Goal: Task Accomplishment & Management: Manage account settings

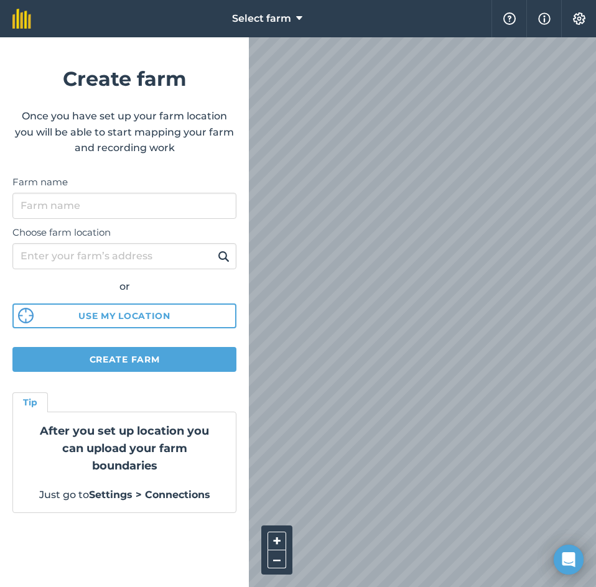
click at [144, 219] on div "Choose farm location or Use my location" at bounding box center [124, 274] width 224 height 110
click at [144, 203] on input "Farm name" at bounding box center [124, 206] width 224 height 26
type input "Home"
click at [126, 248] on input "Choose farm location" at bounding box center [124, 256] width 224 height 26
click at [101, 253] on input "Choose farm location" at bounding box center [124, 256] width 224 height 26
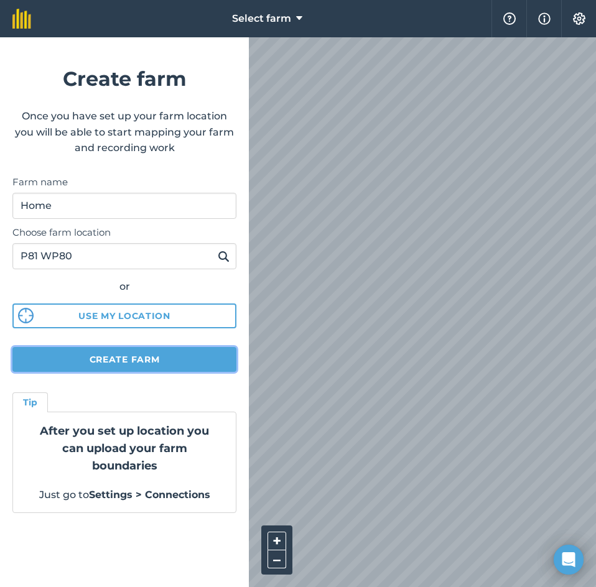
click at [146, 351] on button "Create farm" at bounding box center [124, 359] width 224 height 25
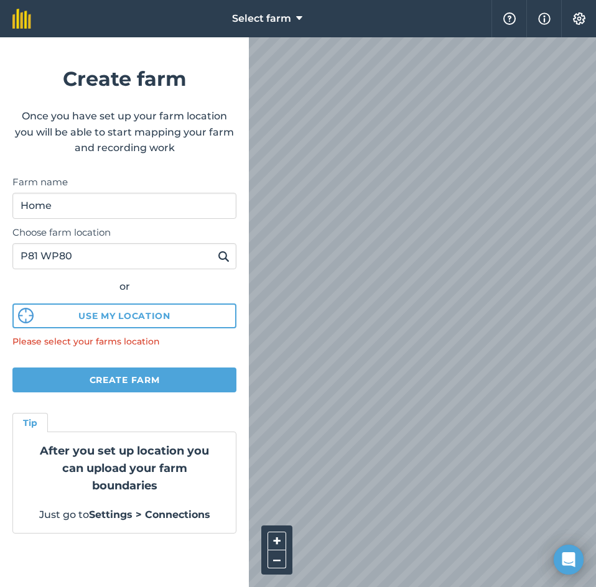
click at [226, 256] on img at bounding box center [224, 256] width 12 height 15
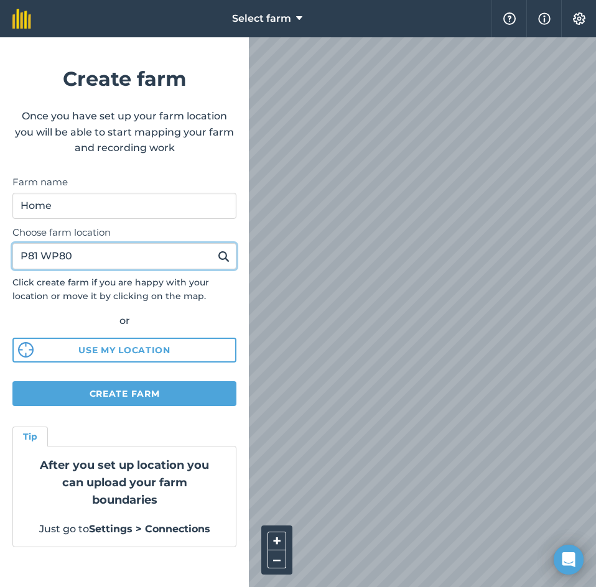
click at [60, 261] on input "P81 WP80" at bounding box center [124, 256] width 224 height 26
click at [147, 261] on input "P81 WP40" at bounding box center [124, 256] width 224 height 26
click at [212, 261] on input "P81 WP40" at bounding box center [124, 256] width 224 height 26
type input "P81 WP40"
click at [227, 259] on img at bounding box center [224, 256] width 12 height 15
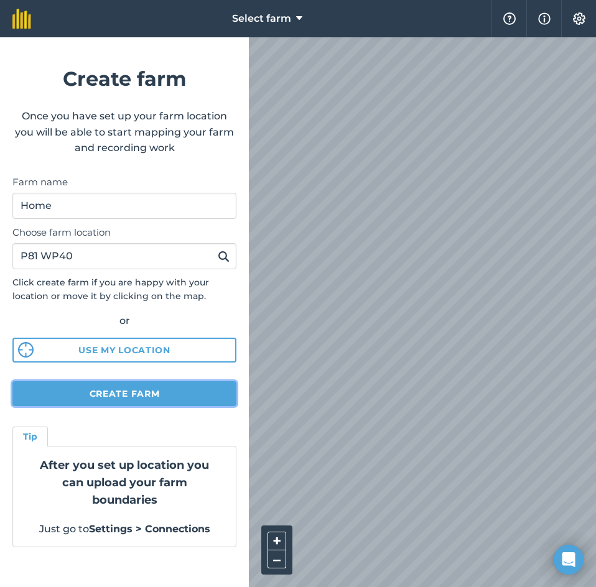
click at [147, 393] on button "Create farm" at bounding box center [124, 393] width 224 height 25
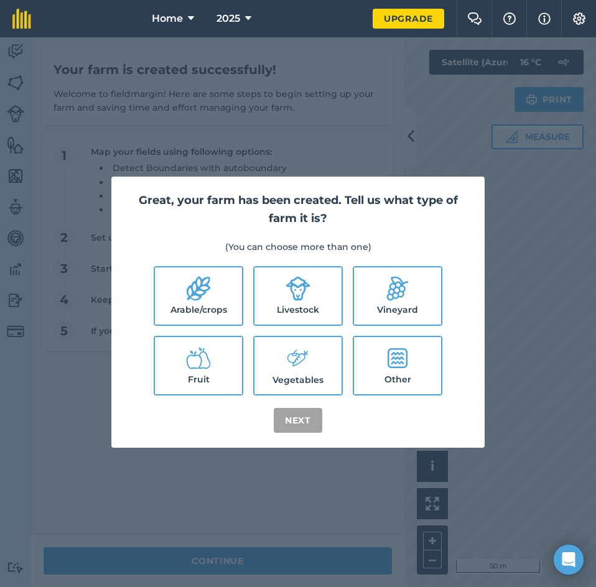
click at [294, 302] on label "Livestock" at bounding box center [297, 295] width 87 height 57
checkbox input "true"
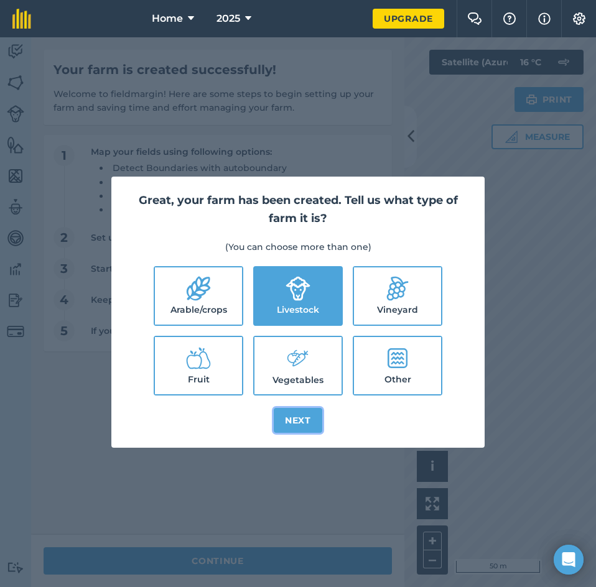
click at [299, 425] on button "Next" at bounding box center [298, 420] width 49 height 25
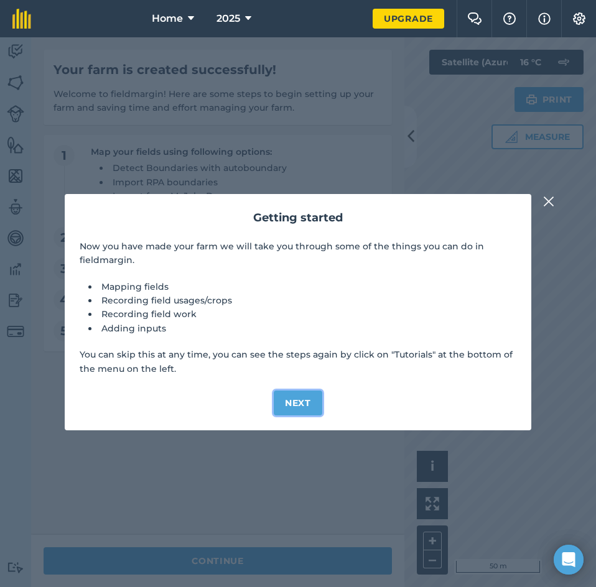
click at [300, 407] on button "Next" at bounding box center [298, 403] width 49 height 25
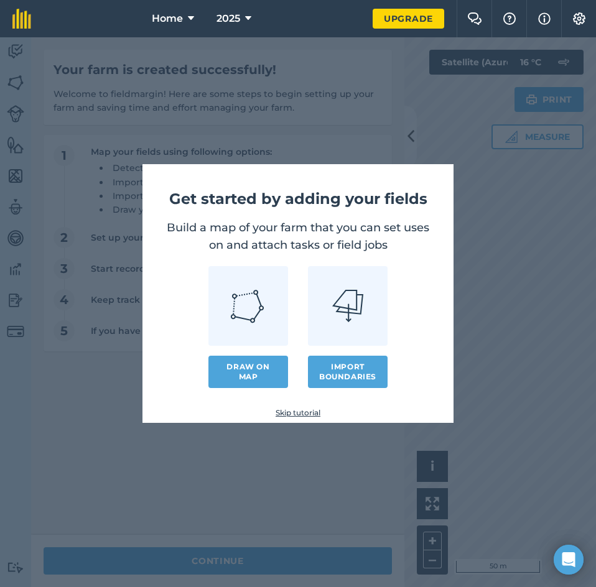
click at [286, 416] on link "Skip tutorial" at bounding box center [297, 413] width 271 height 10
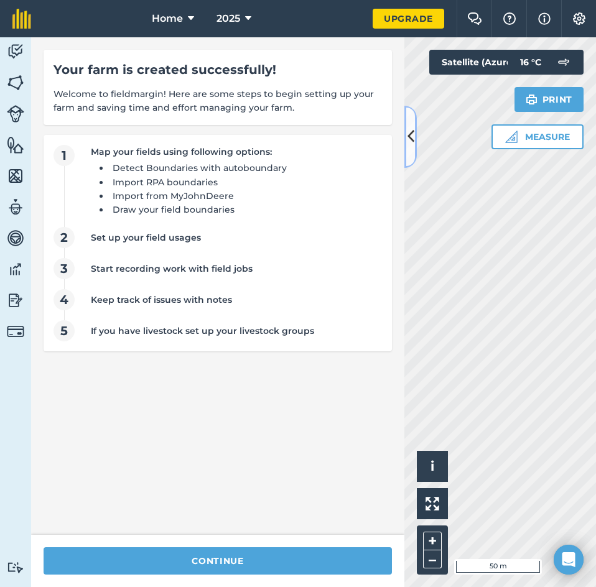
click at [415, 134] on button at bounding box center [410, 137] width 12 height 62
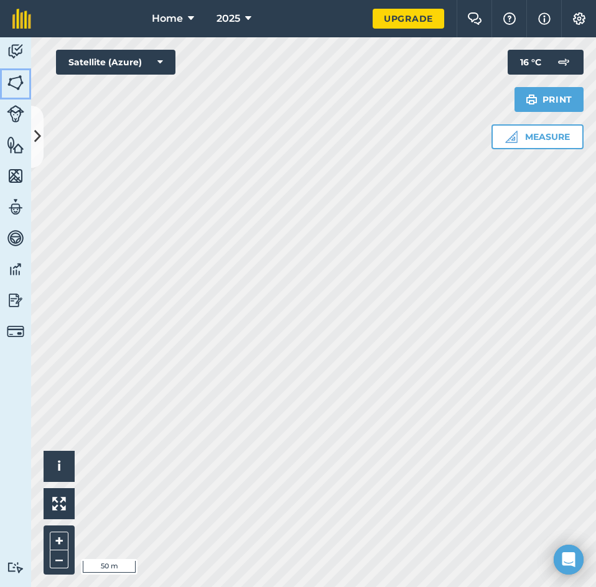
click at [9, 80] on img at bounding box center [15, 82] width 17 height 19
click at [40, 139] on icon at bounding box center [37, 137] width 7 height 22
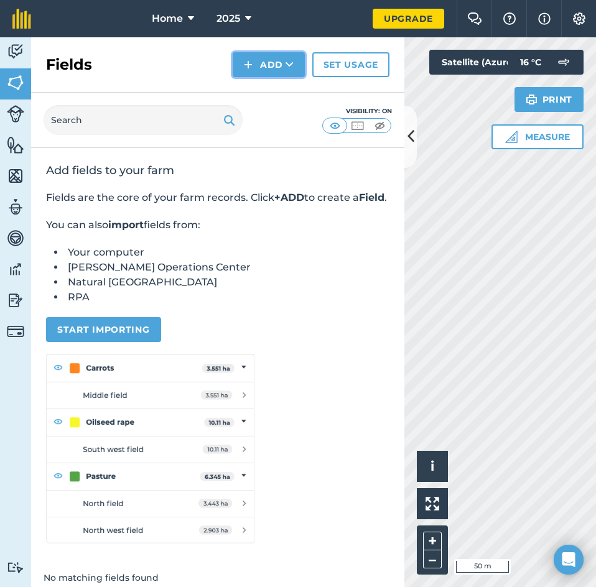
click at [278, 59] on button "Add" at bounding box center [269, 64] width 72 height 25
click at [276, 98] on link "Draw" at bounding box center [269, 92] width 68 height 27
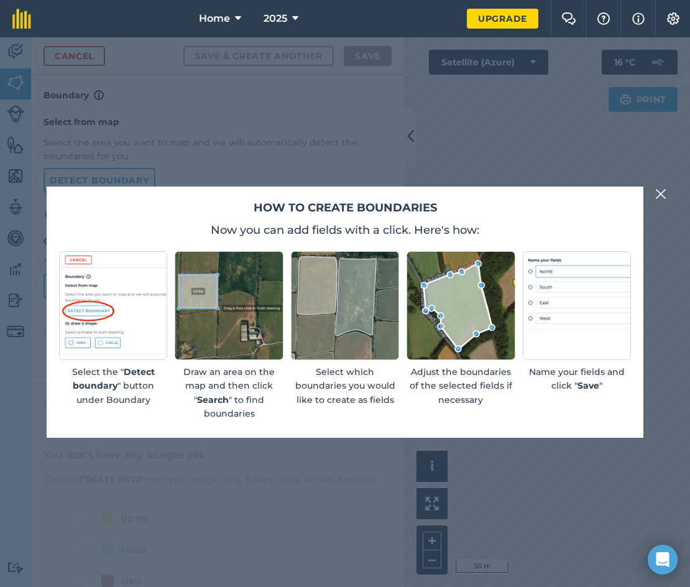
click at [595, 198] on div "How to create boundaries Now you can add fields with a click. Here's how: Selec…" at bounding box center [345, 312] width 690 height 550
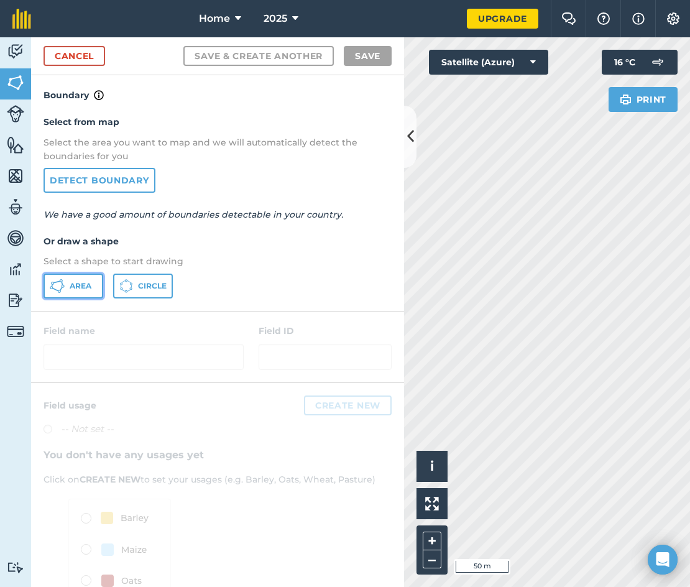
click at [53, 279] on icon at bounding box center [57, 286] width 15 height 15
click at [410, 149] on button at bounding box center [410, 137] width 12 height 62
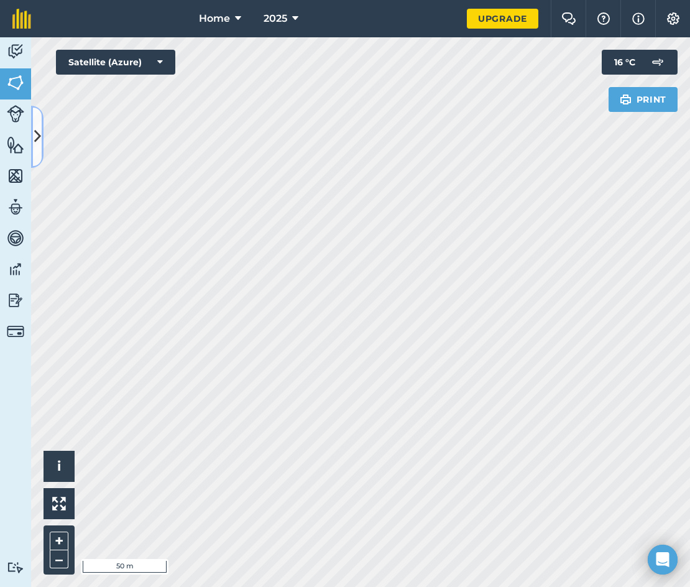
click at [34, 138] on icon at bounding box center [37, 137] width 7 height 22
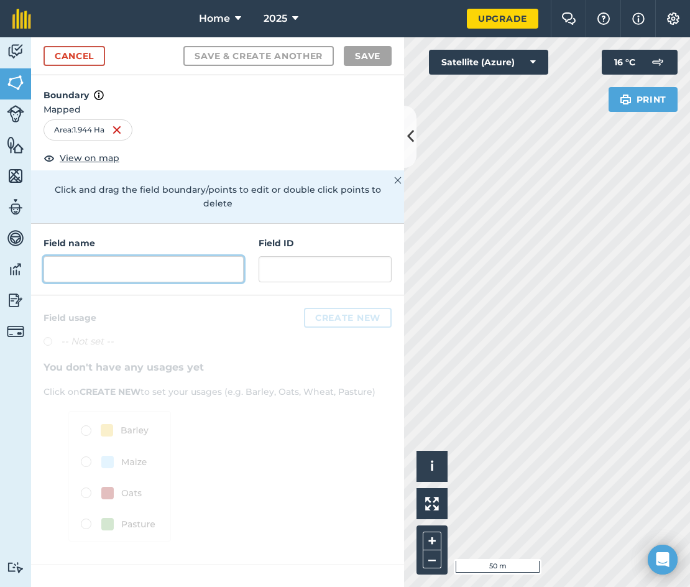
click at [103, 259] on input "text" at bounding box center [144, 269] width 200 height 26
type input ","
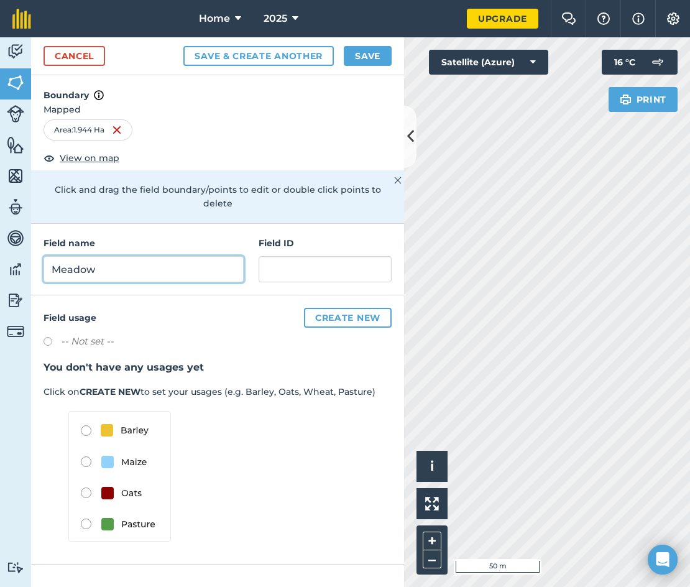
type input "Meadow"
click at [282, 52] on button "Save & Create Another" at bounding box center [259, 56] width 151 height 20
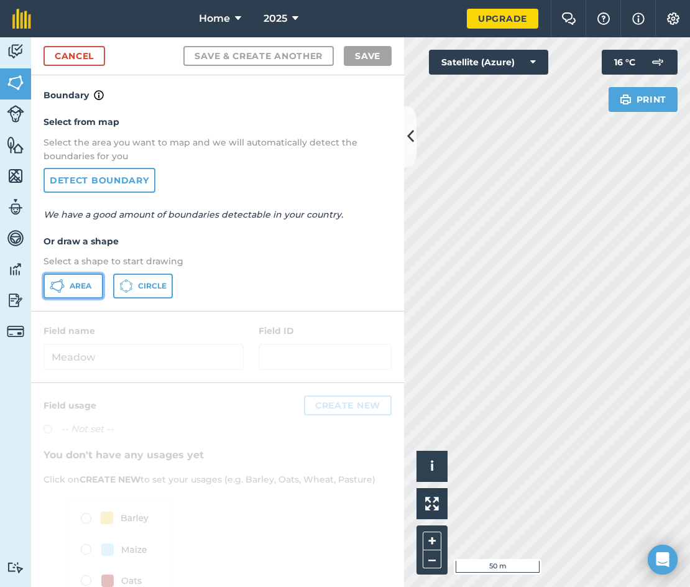
click at [80, 290] on span "Area" at bounding box center [81, 286] width 22 height 10
click at [415, 144] on button at bounding box center [410, 137] width 12 height 62
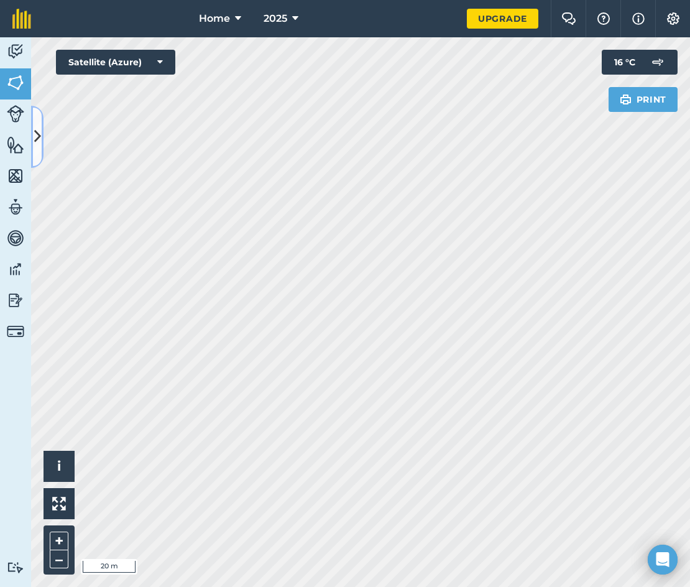
click at [35, 132] on icon at bounding box center [37, 137] width 7 height 22
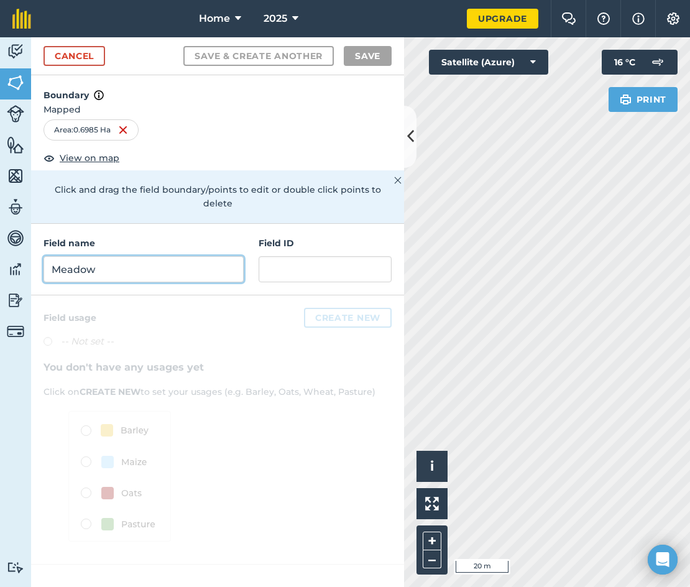
click at [139, 256] on input "Meadow" at bounding box center [144, 269] width 200 height 26
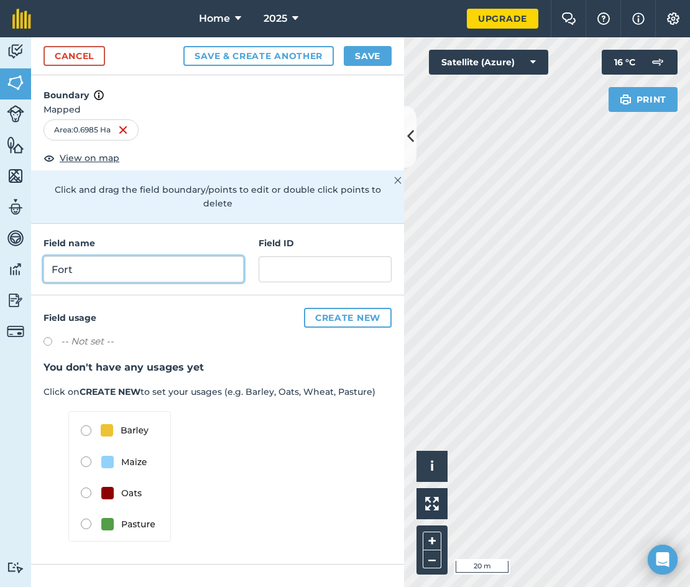
type input "Fort"
click at [299, 51] on button "Save & Create Another" at bounding box center [259, 56] width 151 height 20
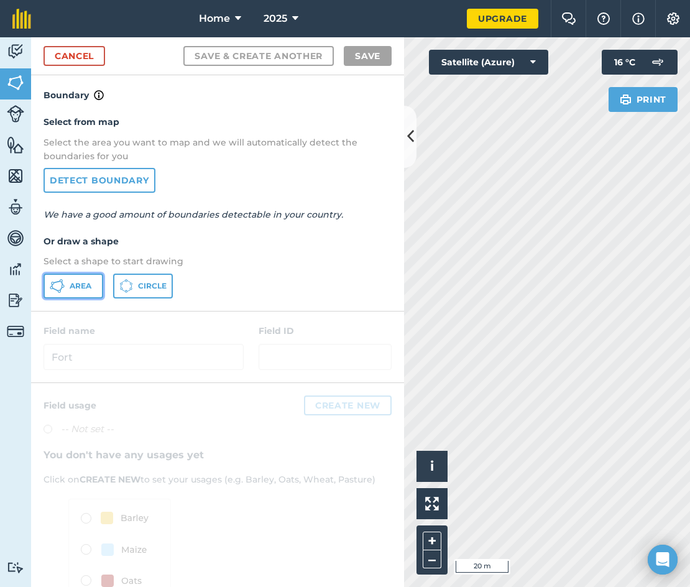
click at [75, 291] on button "Area" at bounding box center [74, 286] width 60 height 25
click at [414, 138] on icon at bounding box center [410, 137] width 7 height 22
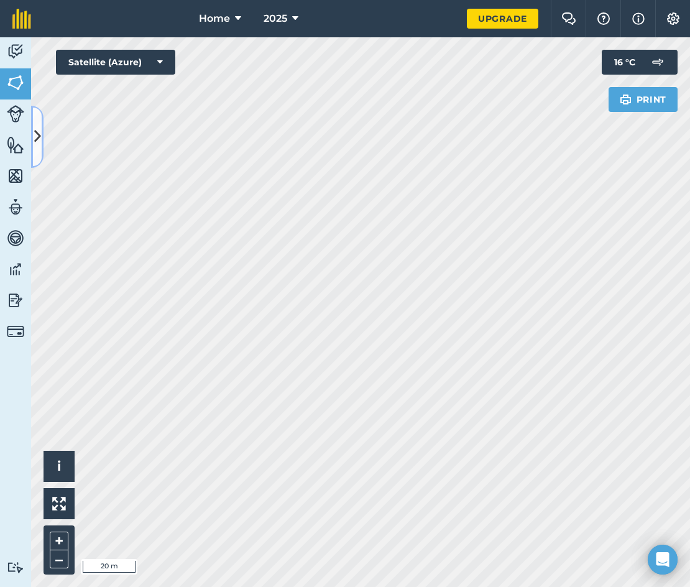
click at [43, 136] on button at bounding box center [37, 137] width 12 height 62
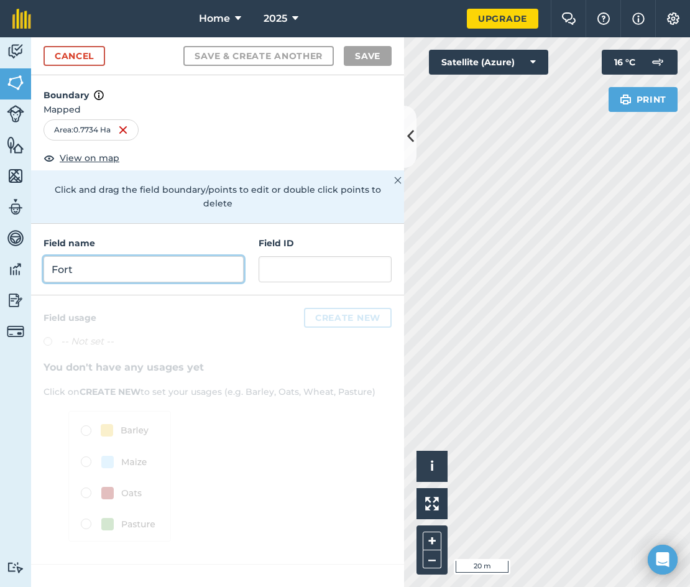
click at [132, 263] on input "Fort" at bounding box center [144, 269] width 200 height 26
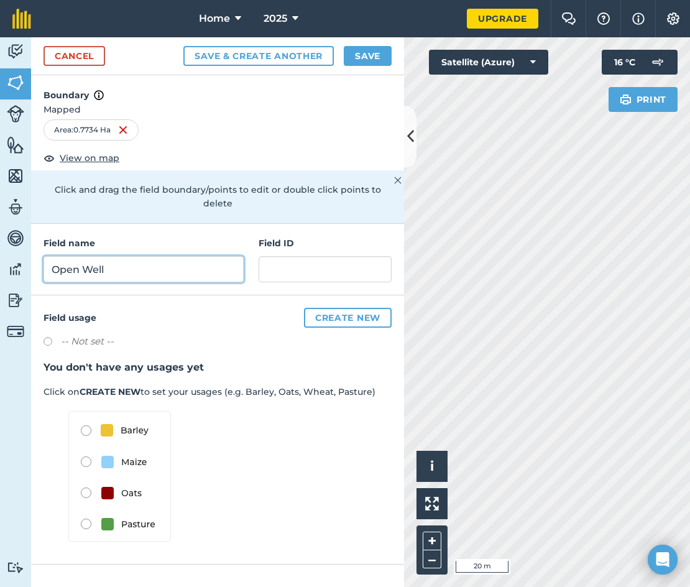
type input "Open Well"
click at [287, 51] on button "Save & Create Another" at bounding box center [259, 56] width 151 height 20
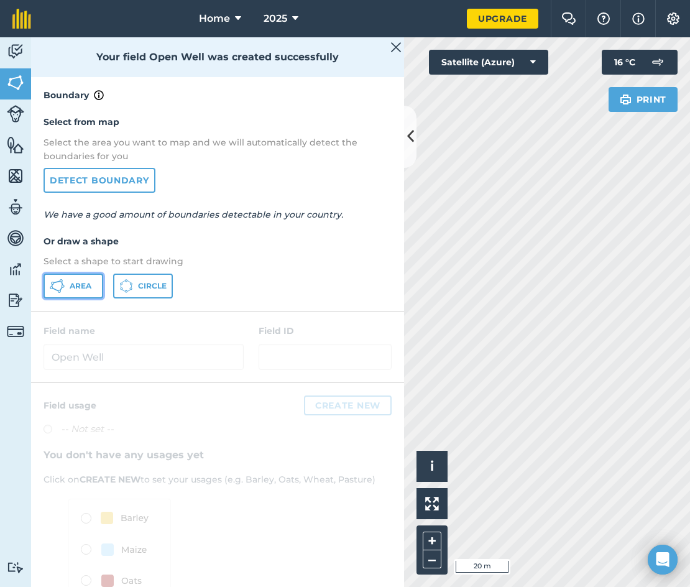
click at [78, 288] on span "Area" at bounding box center [81, 286] width 22 height 10
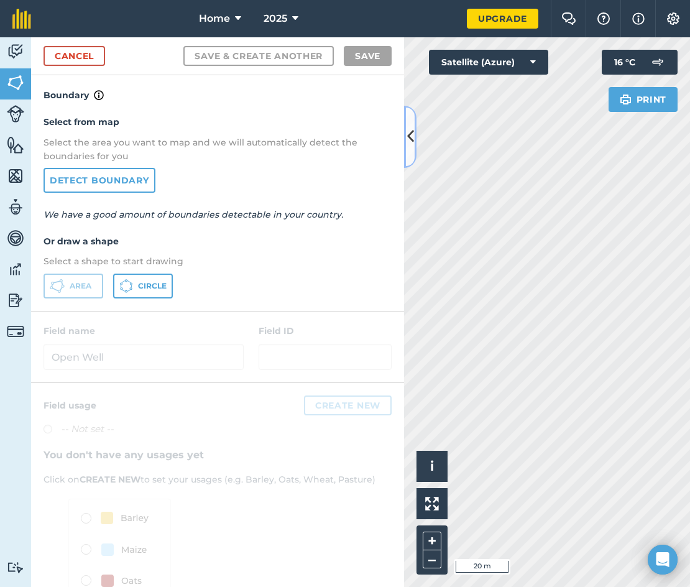
click at [410, 144] on icon at bounding box center [410, 137] width 7 height 22
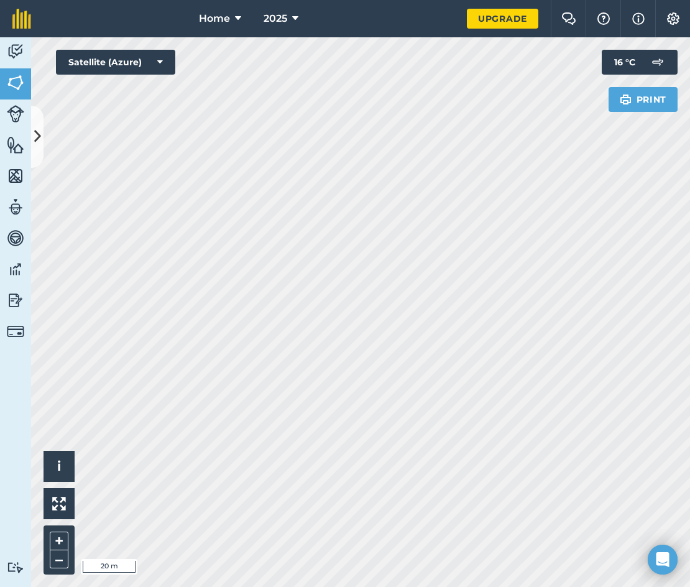
click at [504, 0] on html "Home 2025 Upgrade Farm Chat Help Info Settings Map printing is not available on…" at bounding box center [345, 293] width 690 height 587
click at [35, 146] on icon at bounding box center [37, 137] width 7 height 22
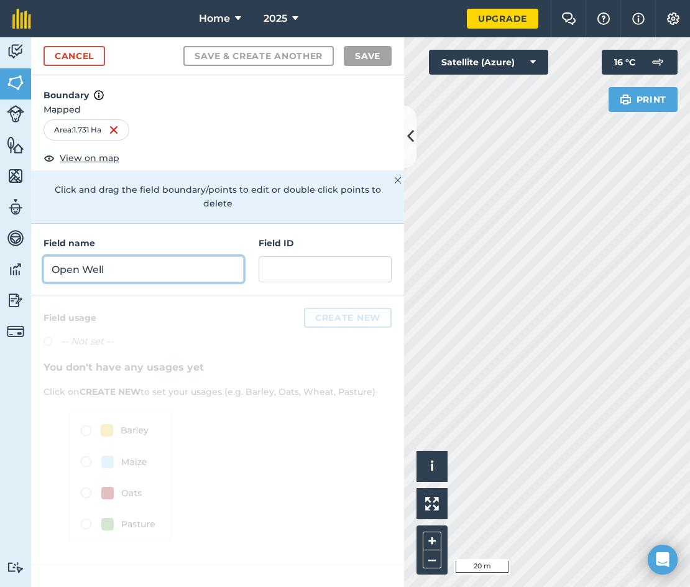
click at [104, 256] on input "Open Well" at bounding box center [144, 269] width 200 height 26
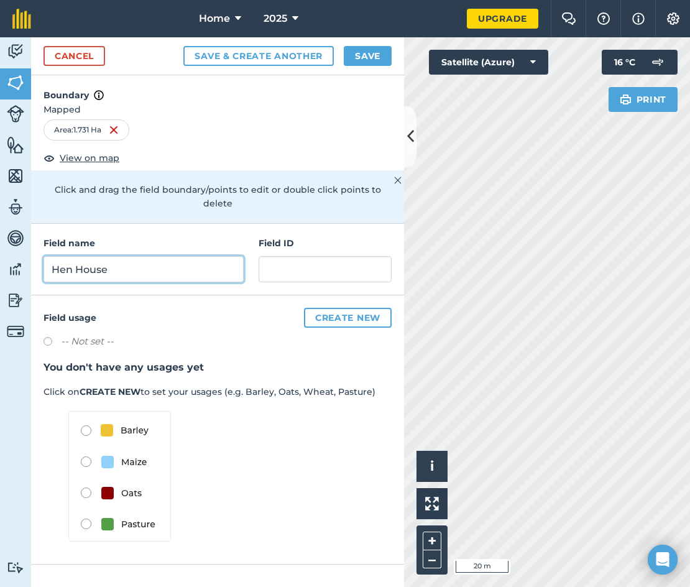
type input "Hen House"
click at [315, 58] on button "Save & Create Another" at bounding box center [259, 56] width 151 height 20
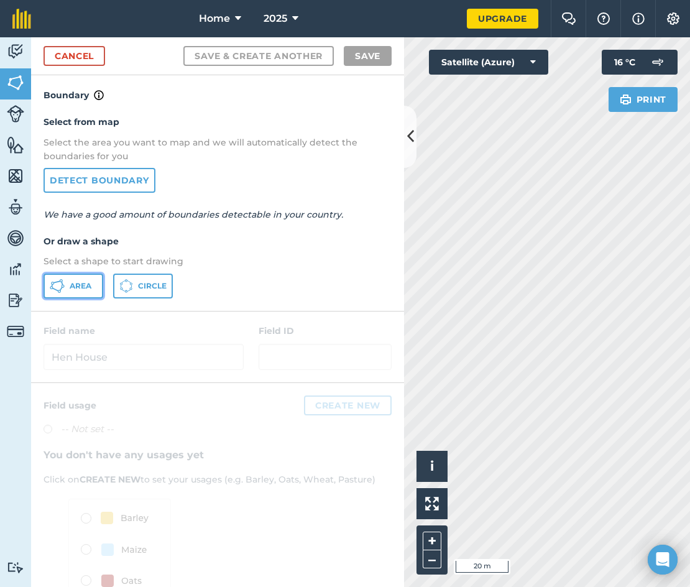
click at [62, 283] on icon at bounding box center [62, 283] width 2 height 4
click at [411, 143] on icon at bounding box center [410, 137] width 7 height 22
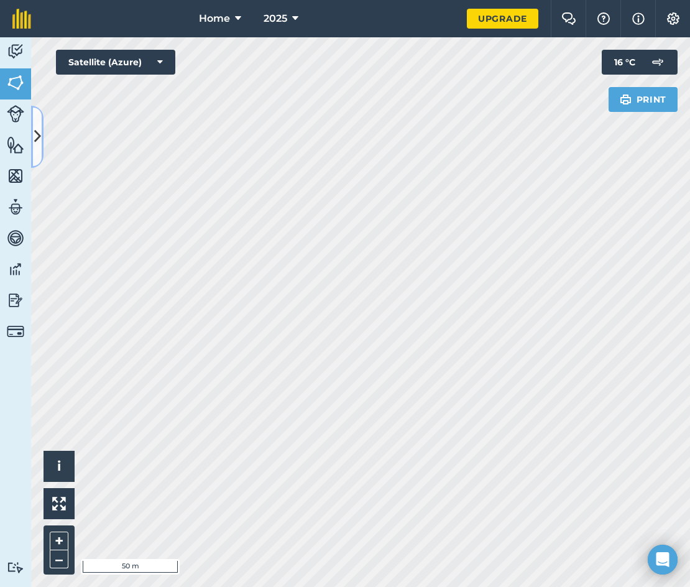
click at [38, 145] on icon at bounding box center [37, 137] width 7 height 22
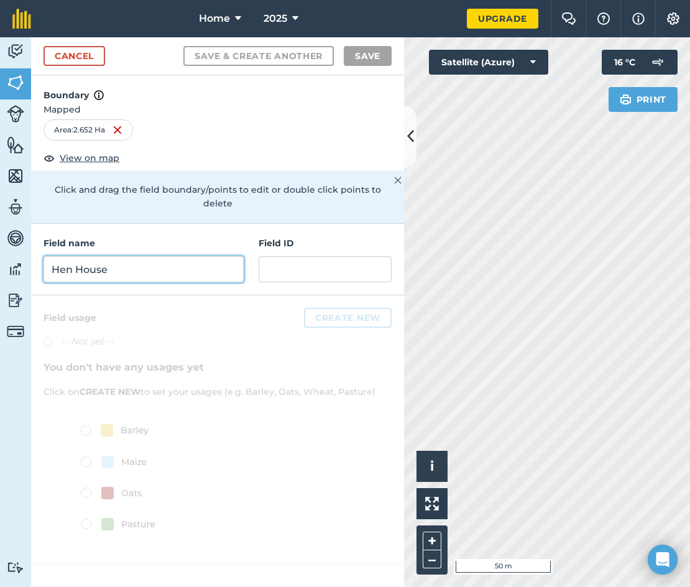
click at [77, 256] on input "Hen House" at bounding box center [144, 269] width 200 height 26
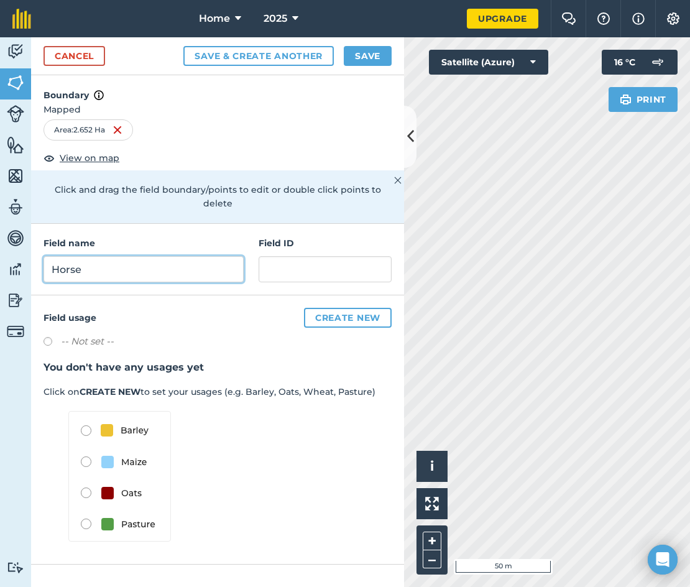
type input "Horse"
click at [266, 45] on div "Cancel Save & Create Another Save" at bounding box center [217, 56] width 373 height 38
click at [267, 53] on button "Save & Create Another" at bounding box center [259, 56] width 151 height 20
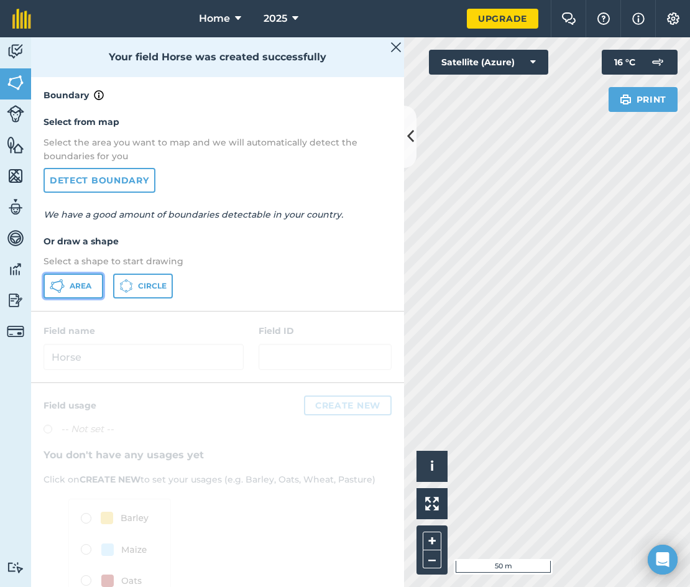
click at [53, 287] on icon at bounding box center [57, 286] width 15 height 15
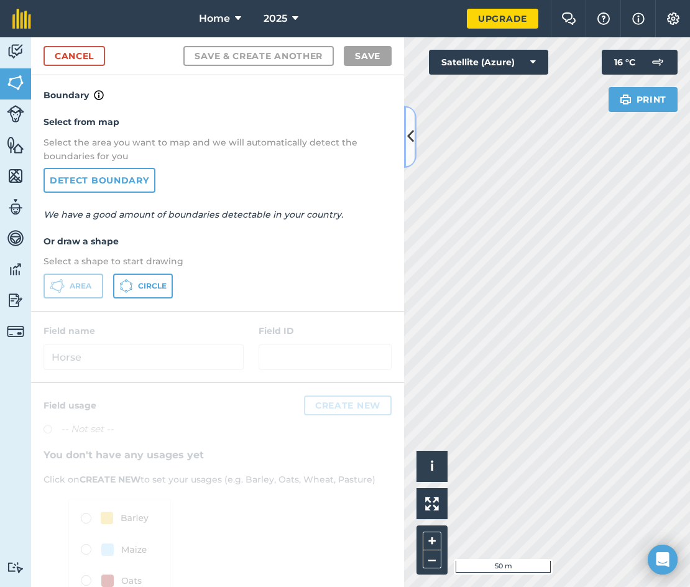
click at [409, 134] on icon at bounding box center [410, 137] width 7 height 22
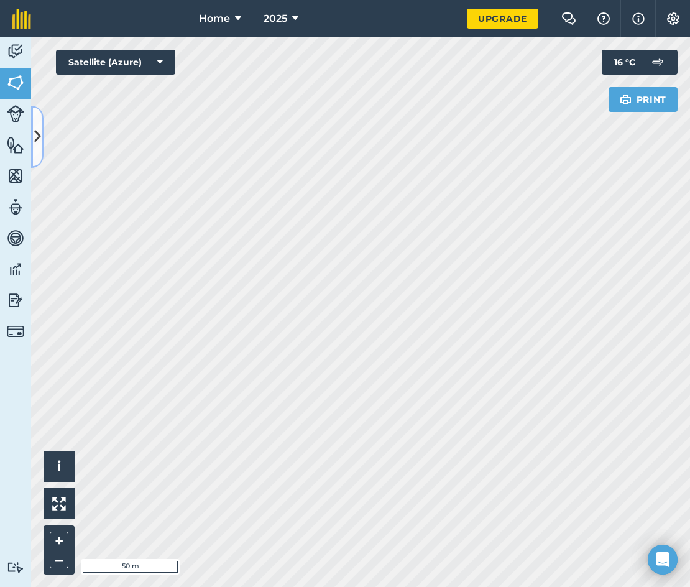
click at [37, 142] on icon at bounding box center [37, 137] width 7 height 22
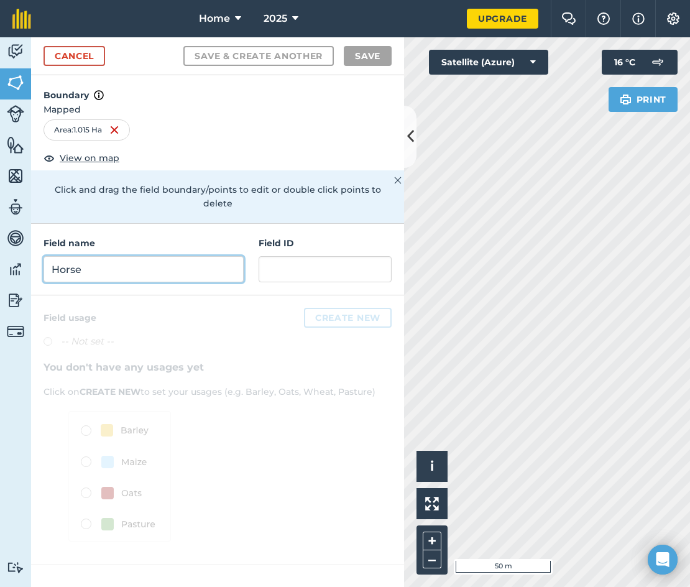
click at [124, 256] on input "Horse" at bounding box center [144, 269] width 200 height 26
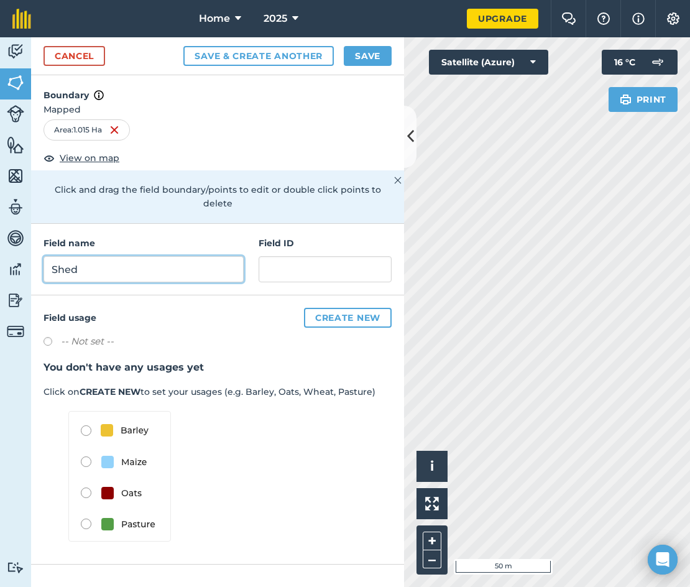
type input "Shed"
click at [229, 59] on button "Save & Create Another" at bounding box center [259, 56] width 151 height 20
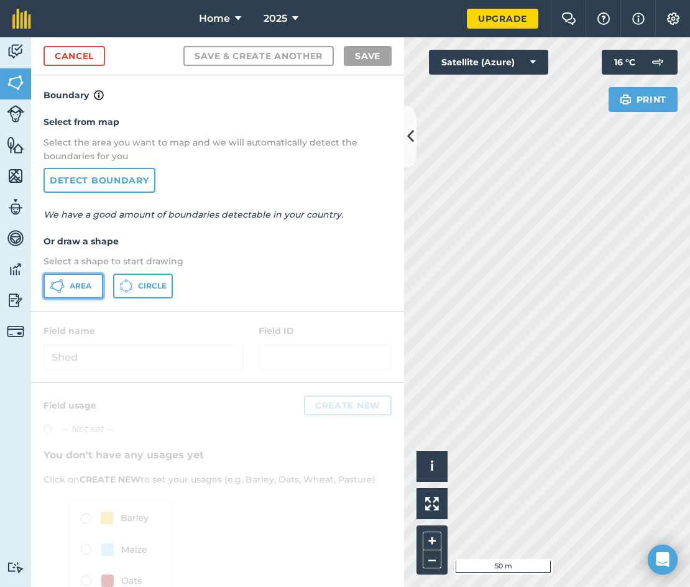
click at [79, 295] on button "Area" at bounding box center [74, 286] width 60 height 25
click at [409, 139] on icon at bounding box center [410, 137] width 7 height 22
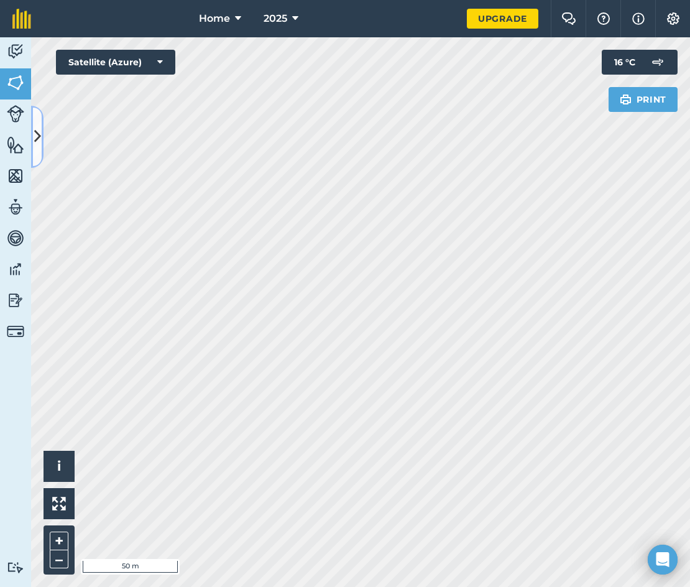
click at [37, 143] on icon at bounding box center [37, 137] width 7 height 22
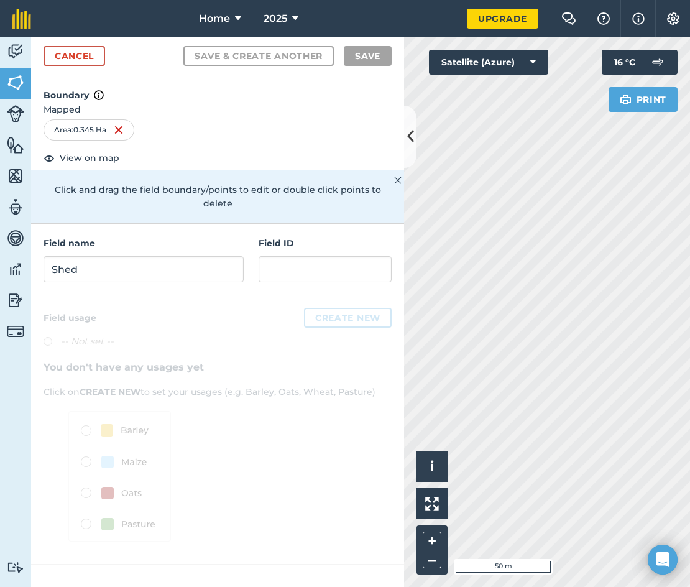
click at [113, 272] on div "Field name Shed Field ID" at bounding box center [217, 260] width 373 height 72
click at [113, 257] on input "Shed" at bounding box center [144, 269] width 200 height 26
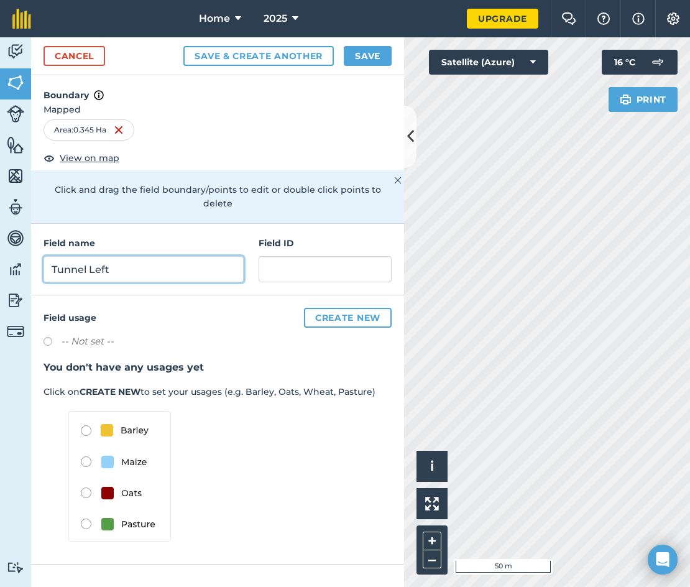
type input "Tunnel Left"
click at [313, 53] on button "Save & Create Another" at bounding box center [259, 56] width 151 height 20
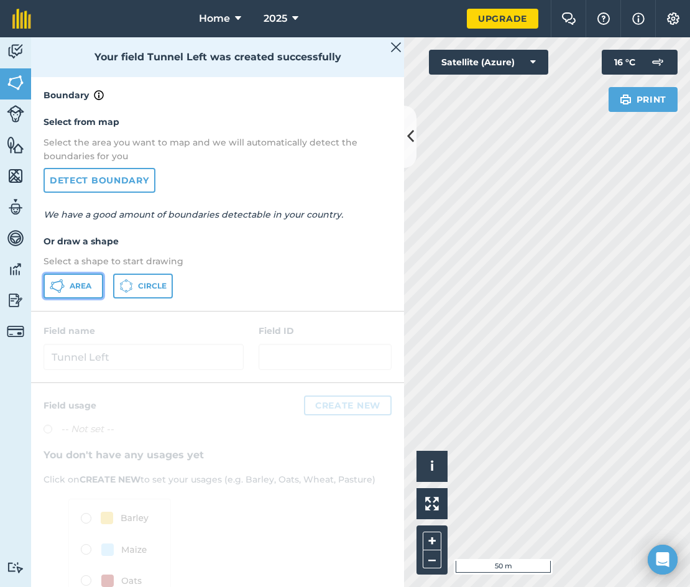
click at [70, 291] on button "Area" at bounding box center [74, 286] width 60 height 25
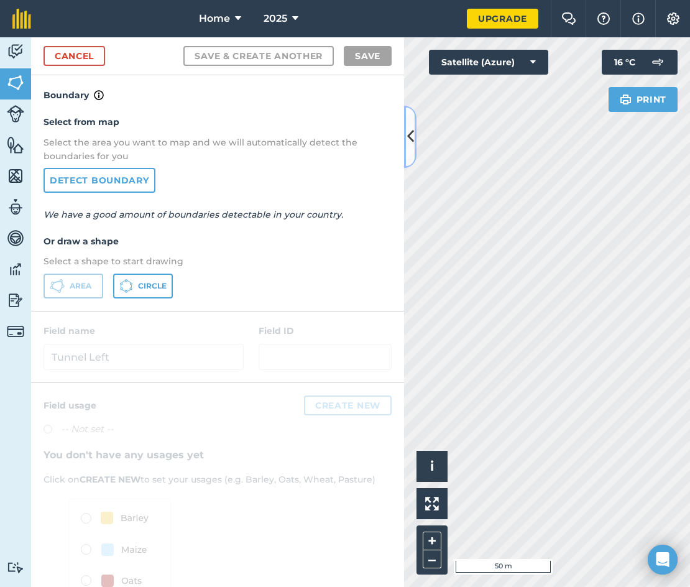
click at [406, 145] on button at bounding box center [410, 137] width 12 height 62
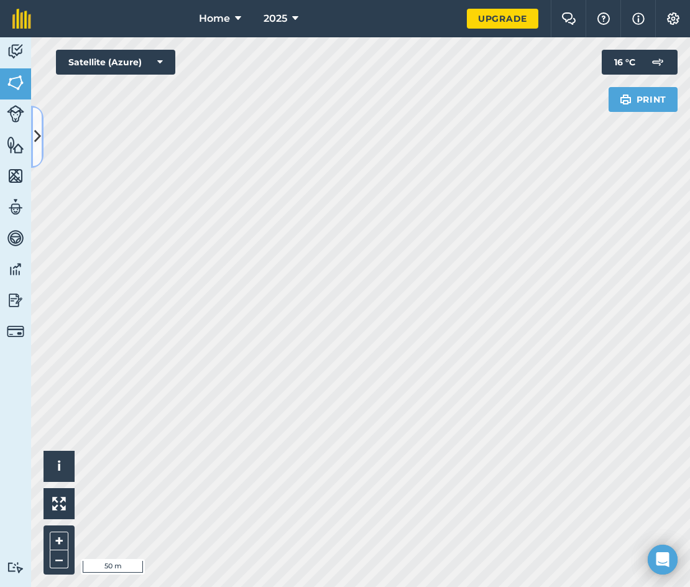
click at [40, 132] on icon at bounding box center [37, 137] width 7 height 22
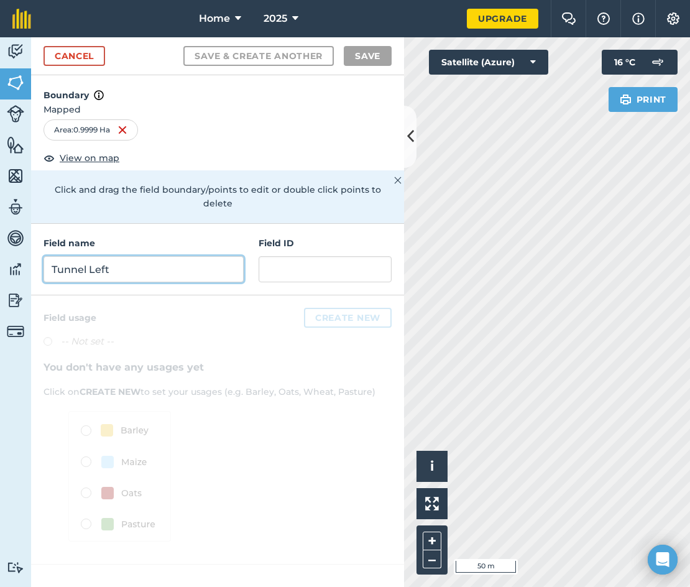
click at [169, 256] on input "Tunnel Left" at bounding box center [144, 269] width 200 height 26
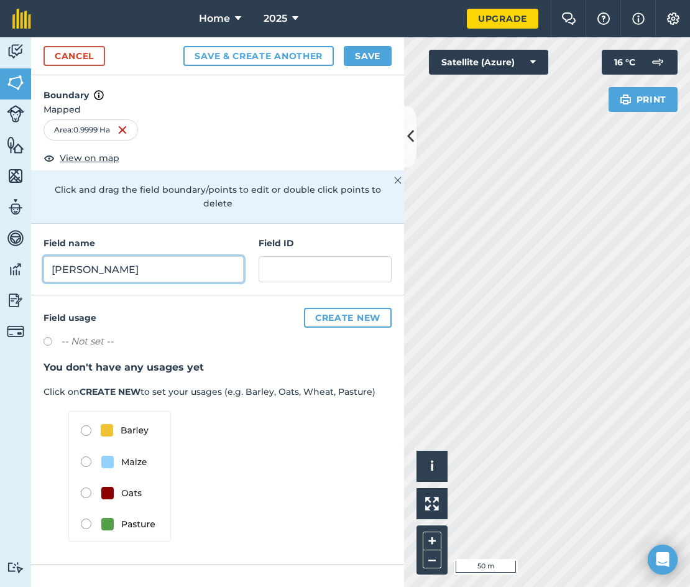
click at [75, 258] on input "Peggs" at bounding box center [144, 269] width 200 height 26
type input "Peggys"
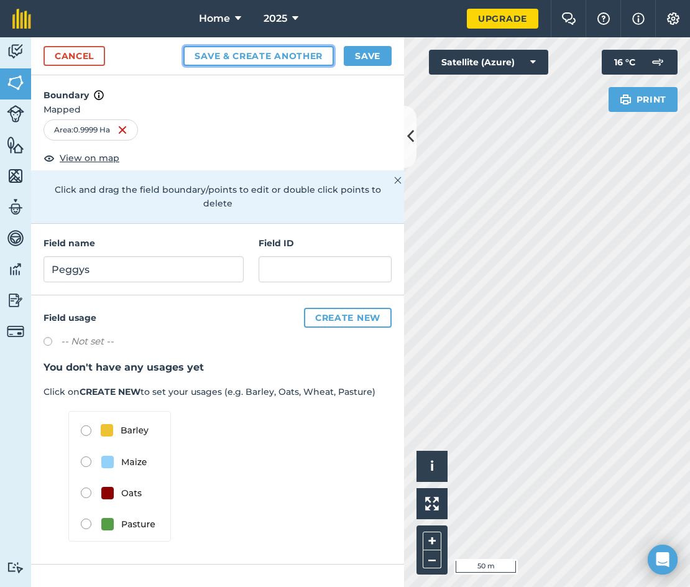
click at [299, 57] on button "Save & Create Another" at bounding box center [259, 56] width 151 height 20
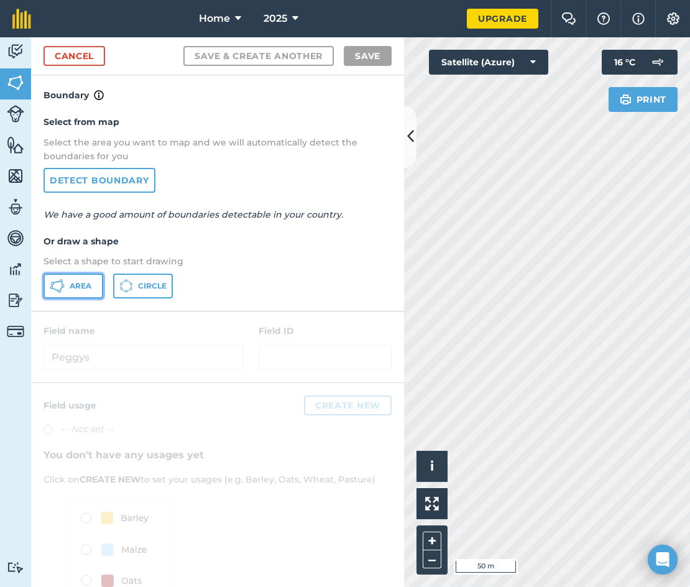
click at [87, 290] on span "Area" at bounding box center [81, 286] width 22 height 10
click at [411, 144] on icon at bounding box center [410, 137] width 7 height 22
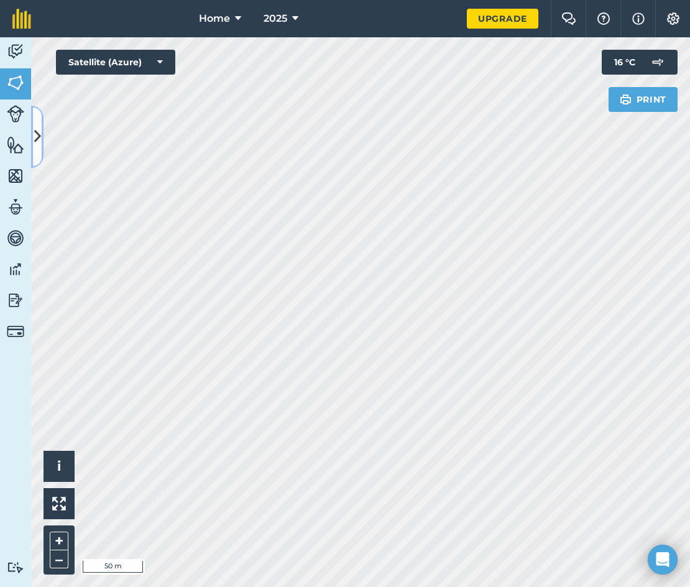
click at [34, 137] on icon at bounding box center [37, 137] width 7 height 22
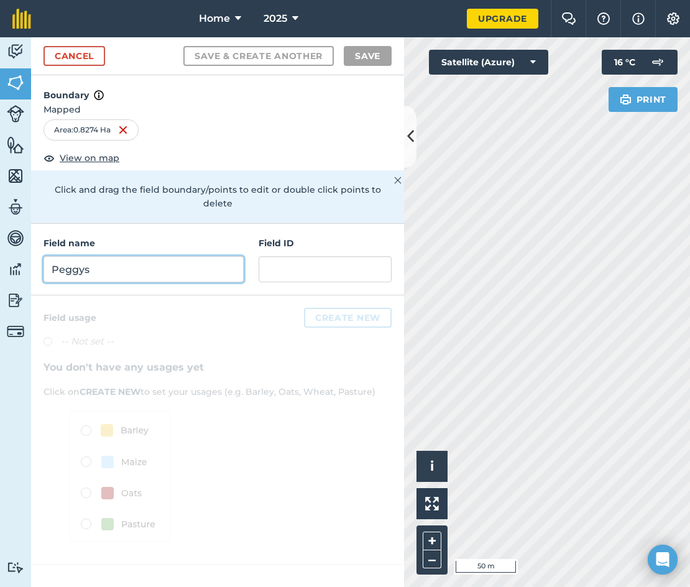
click at [141, 261] on input "Peggys" at bounding box center [144, 269] width 200 height 26
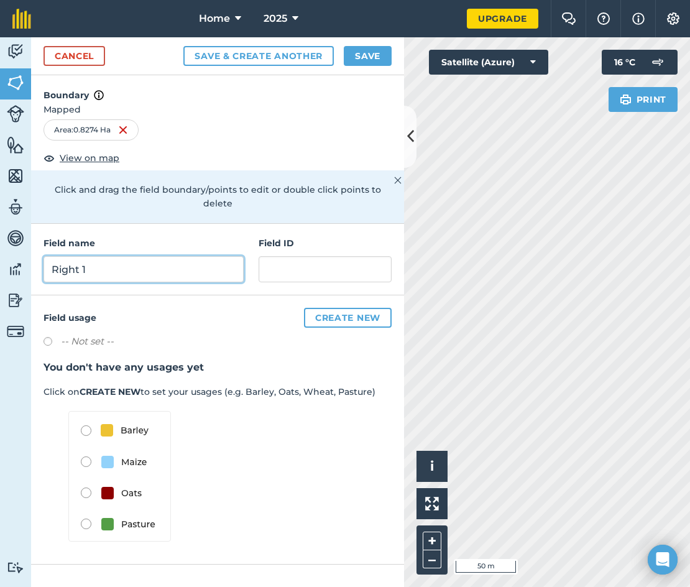
type input "Right 1"
click at [255, 59] on button "Save & Create Another" at bounding box center [259, 56] width 151 height 20
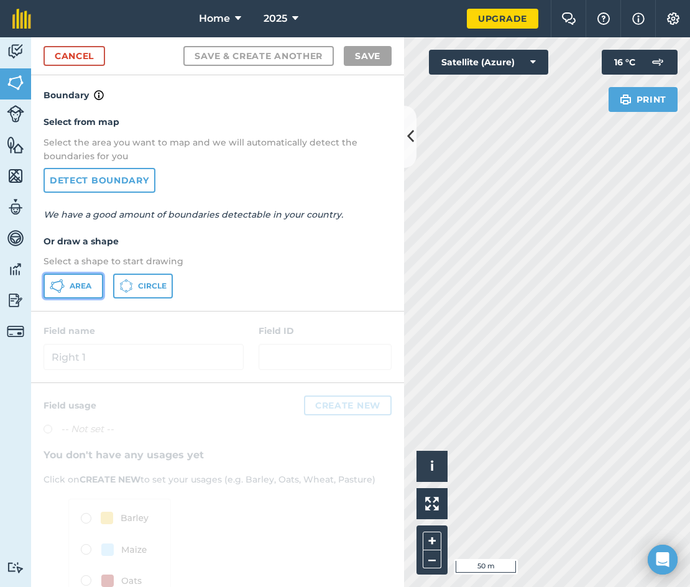
click at [60, 280] on icon at bounding box center [57, 286] width 15 height 15
click at [409, 141] on icon at bounding box center [410, 137] width 7 height 22
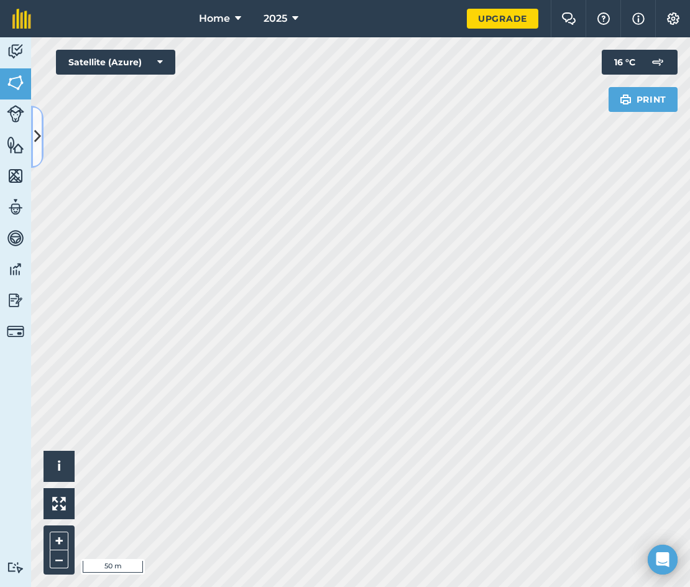
click at [40, 141] on icon at bounding box center [37, 137] width 7 height 22
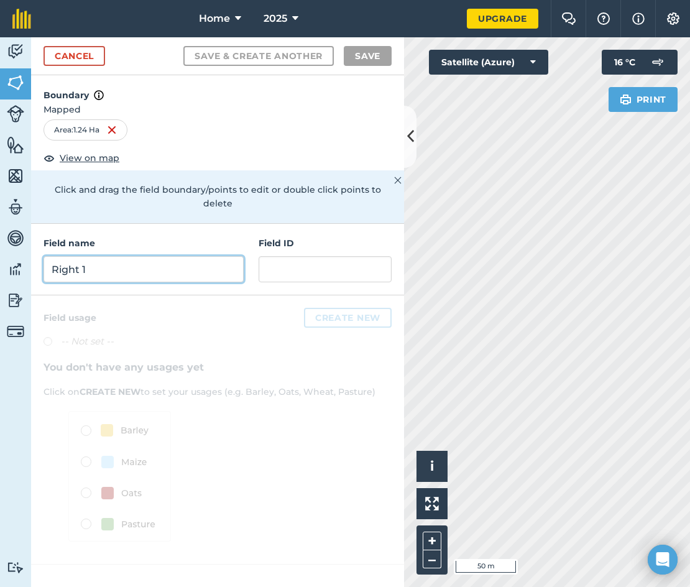
click at [150, 261] on input "Right 1" at bounding box center [144, 269] width 200 height 26
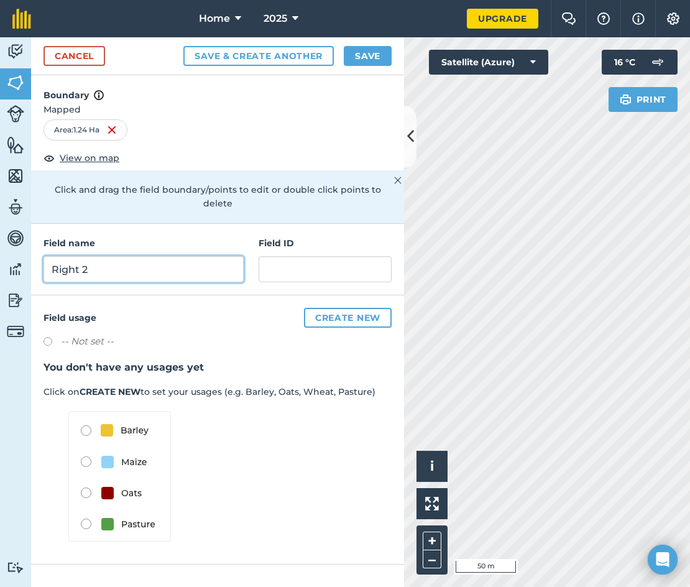
type input "Right 2"
click at [246, 49] on button "Save & Create Another" at bounding box center [259, 56] width 151 height 20
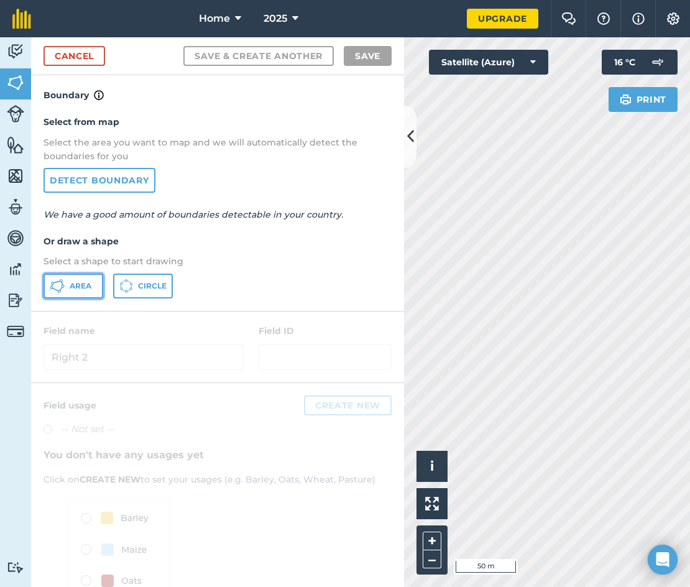
click at [81, 282] on span "Area" at bounding box center [81, 286] width 22 height 10
click at [409, 139] on icon at bounding box center [410, 137] width 7 height 22
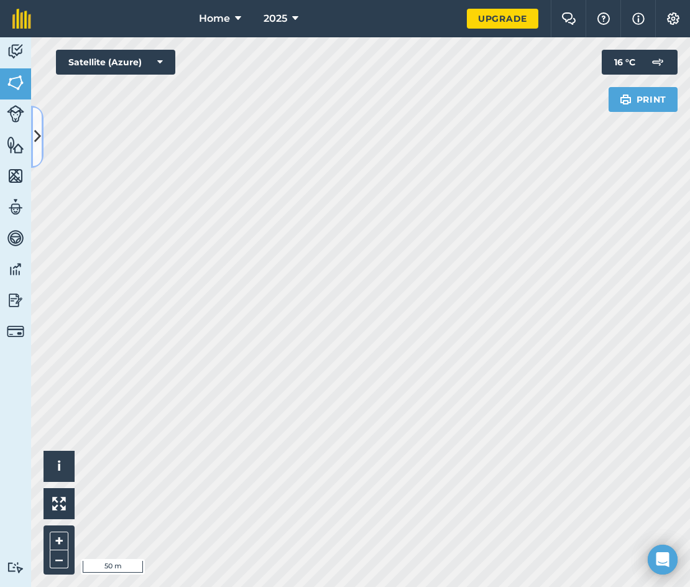
click at [32, 138] on button at bounding box center [37, 137] width 12 height 62
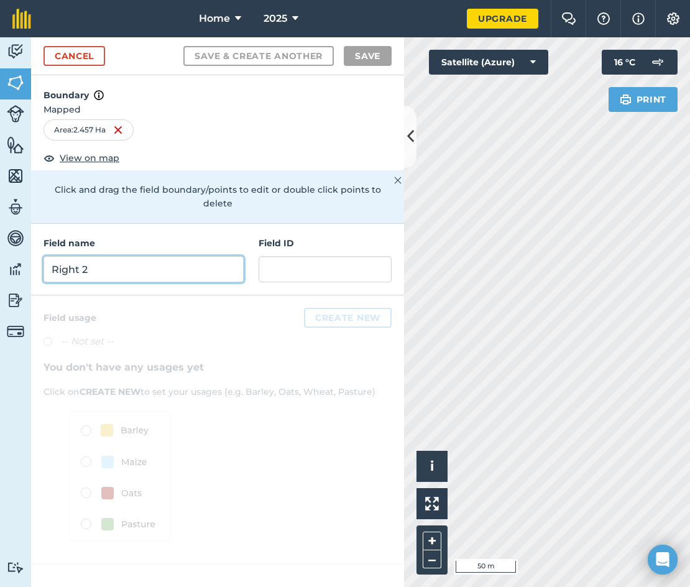
click at [106, 259] on input "Right 2" at bounding box center [144, 269] width 200 height 26
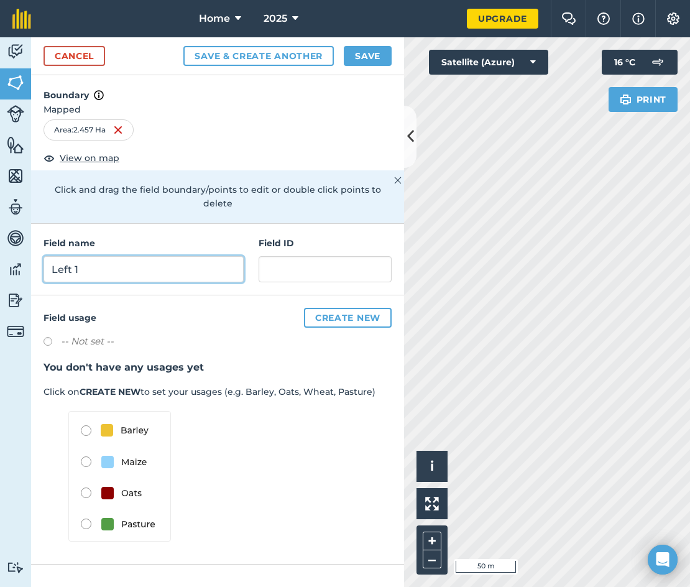
type input "Left 1"
click at [269, 58] on button "Save & Create Another" at bounding box center [259, 56] width 151 height 20
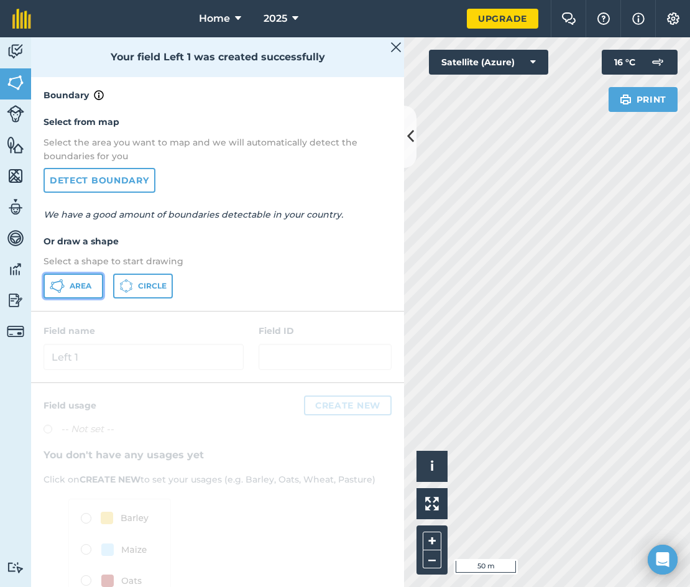
click at [80, 297] on button "Area" at bounding box center [74, 286] width 60 height 25
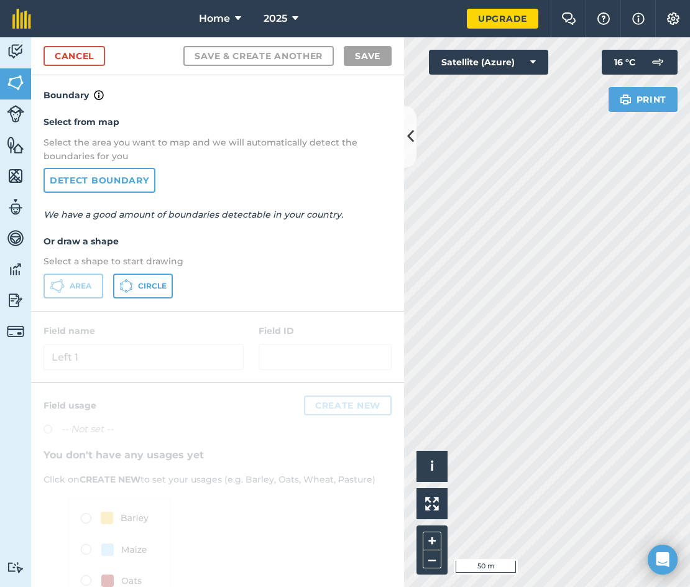
click at [271, 463] on div "Activity Fields Livestock Features Maps Team Vehicles Data Reporting Billing Tu…" at bounding box center [345, 312] width 690 height 550
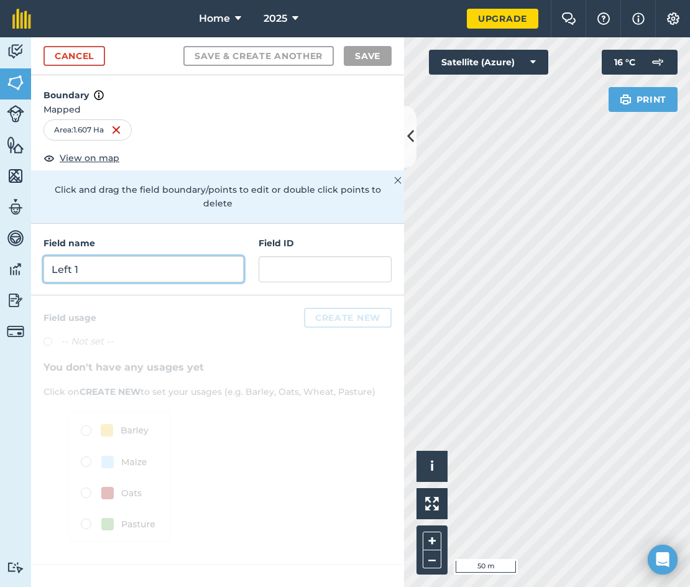
click at [96, 256] on input "Left 1" at bounding box center [144, 269] width 200 height 26
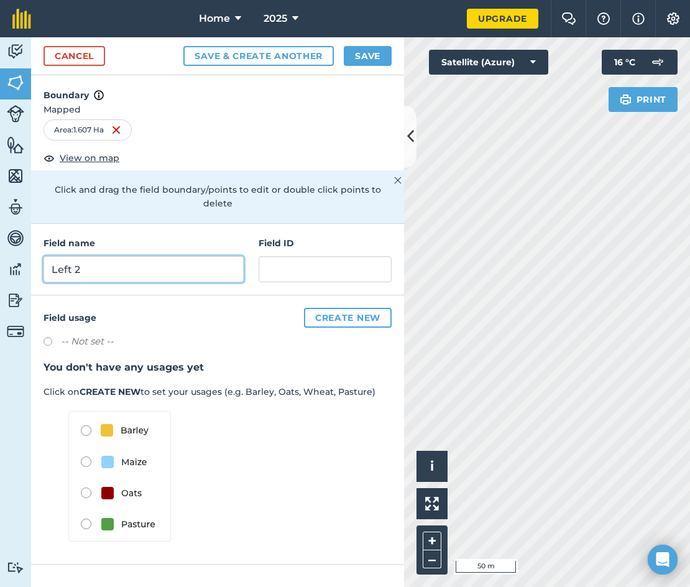
type input "Left 2"
click at [297, 55] on button "Save & Create Another" at bounding box center [259, 56] width 151 height 20
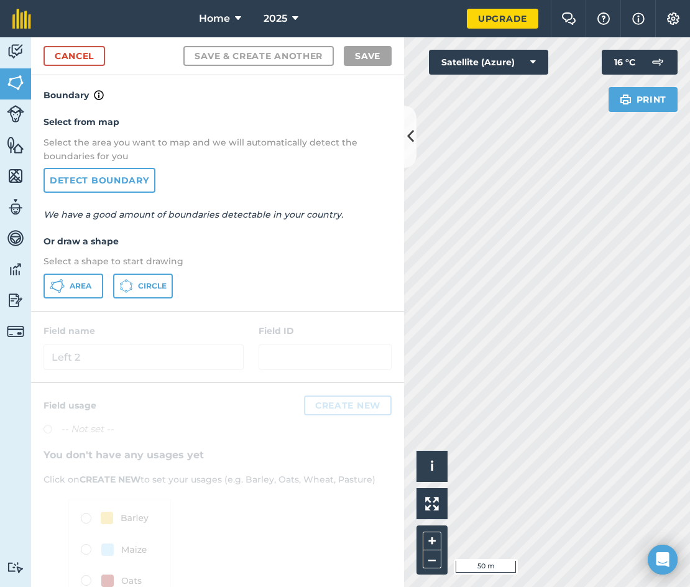
click at [399, 266] on div "Activity Fields Livestock Features Maps Team Vehicles Data Reporting Billing Tu…" at bounding box center [345, 312] width 690 height 550
click at [76, 285] on span "Area" at bounding box center [81, 286] width 22 height 10
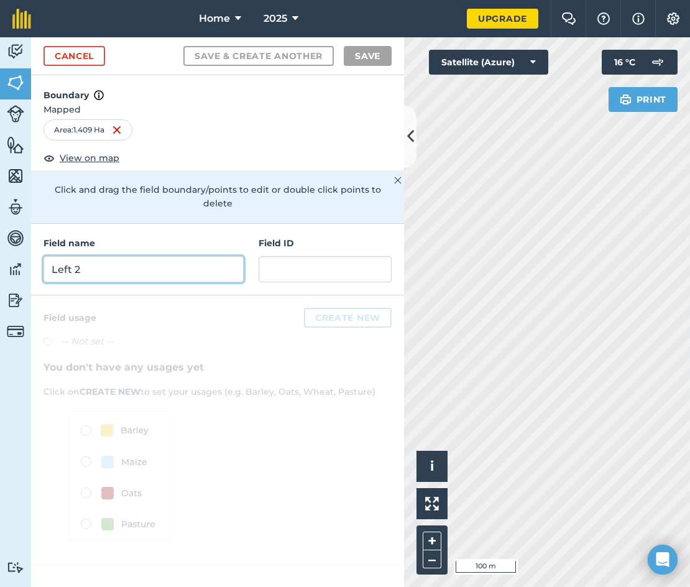
click at [81, 259] on input "Left 2" at bounding box center [144, 269] width 200 height 26
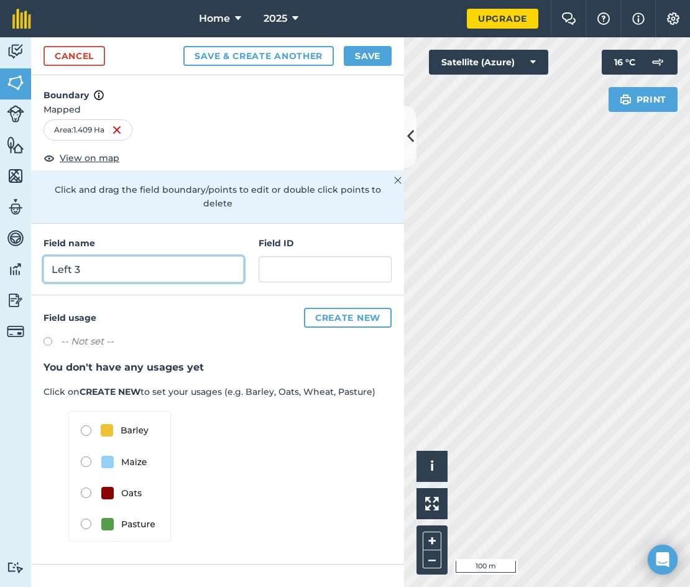
type input "Left 3"
click at [267, 57] on button "Save & Create Another" at bounding box center [259, 56] width 151 height 20
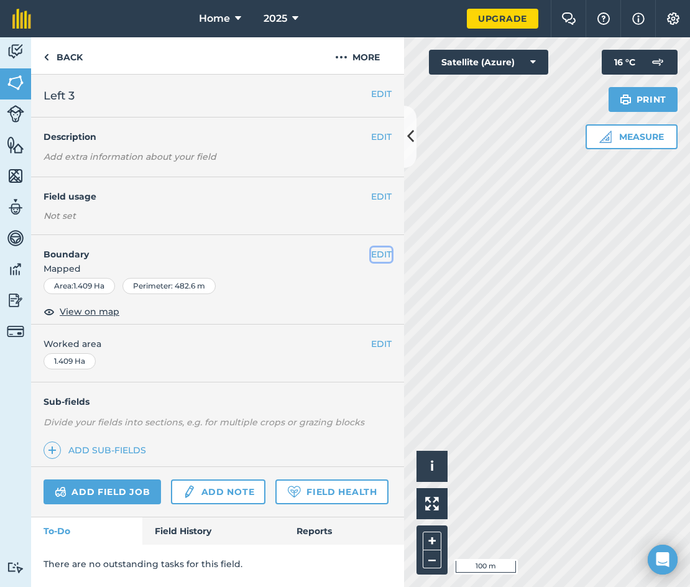
click at [381, 253] on button "EDIT" at bounding box center [381, 255] width 21 height 14
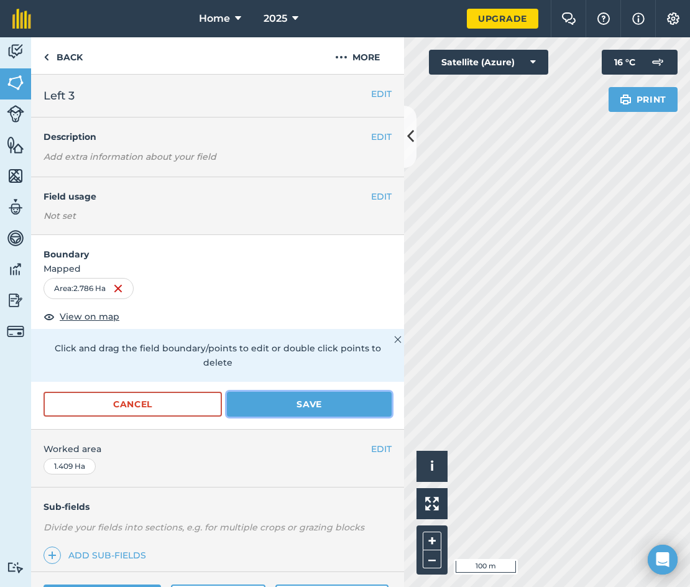
click at [257, 401] on button "Save" at bounding box center [309, 404] width 165 height 25
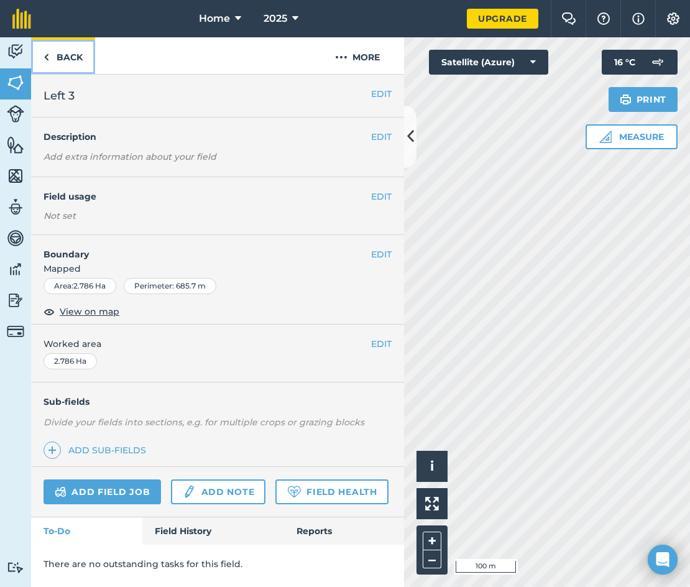
click at [76, 58] on link "Back" at bounding box center [63, 55] width 64 height 37
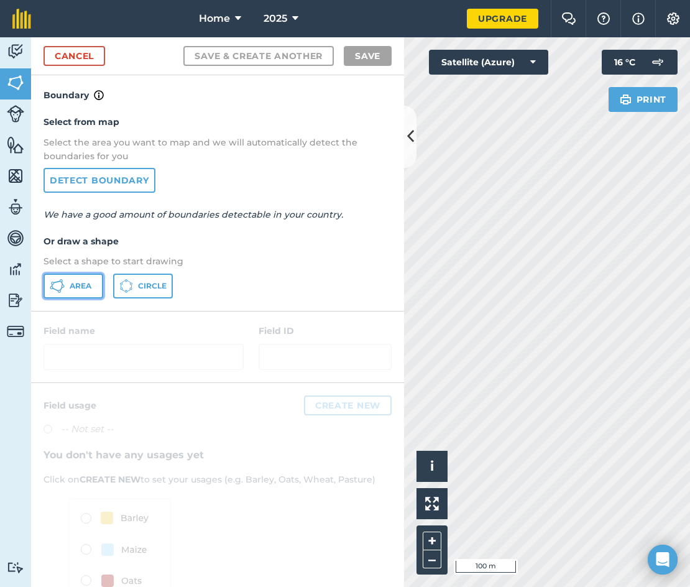
click at [61, 288] on icon at bounding box center [57, 286] width 15 height 15
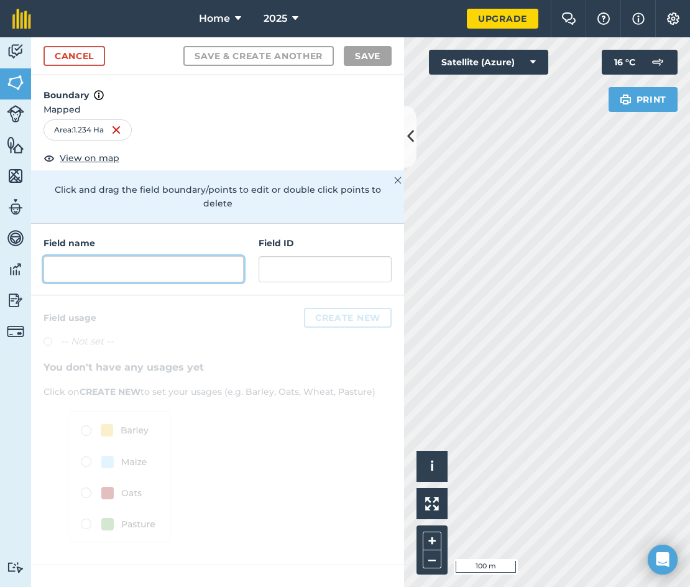
click at [136, 256] on input "text" at bounding box center [144, 269] width 200 height 26
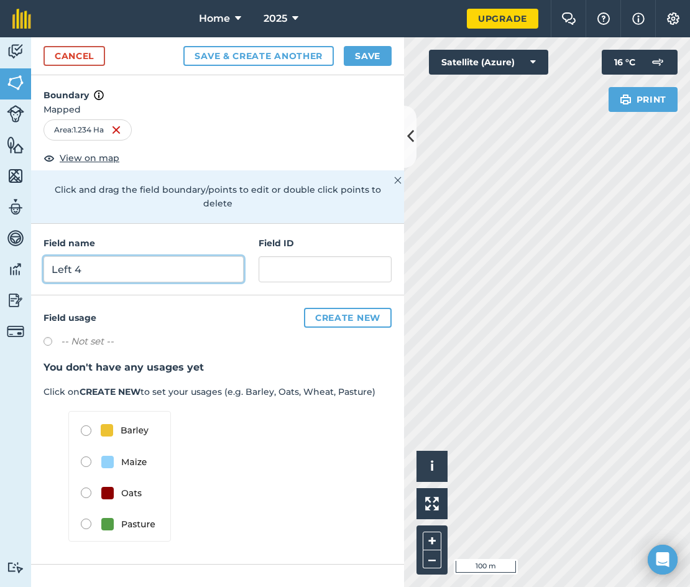
type input "Left 4"
click at [261, 55] on button "Save & Create Another" at bounding box center [259, 56] width 151 height 20
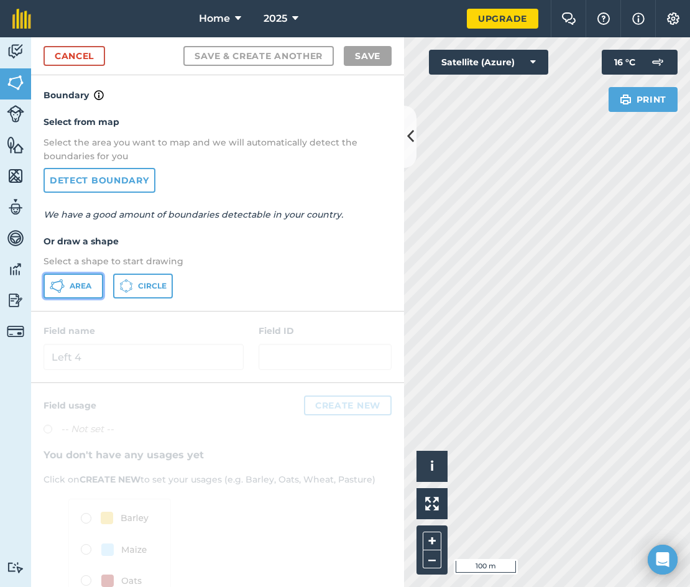
click at [64, 282] on icon at bounding box center [57, 286] width 15 height 15
click at [595, 204] on html "Home 2025 Upgrade Farm Chat Help Info Settings Map printing is not available on…" at bounding box center [345, 293] width 690 height 587
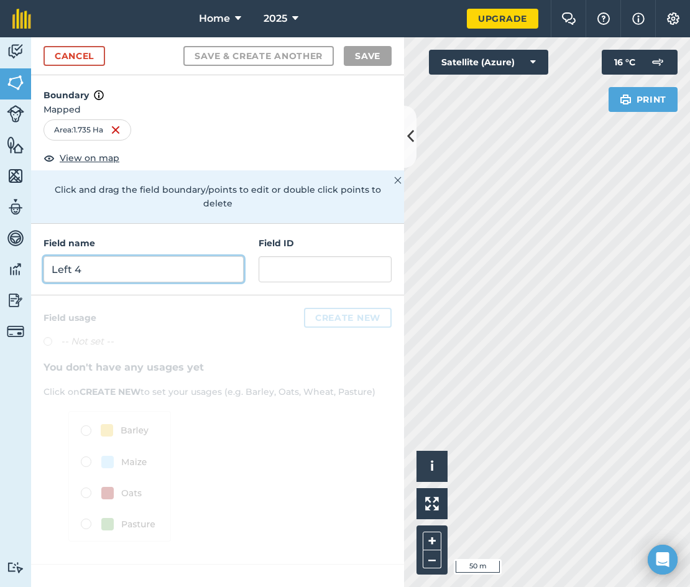
click at [85, 256] on input "Left 4" at bounding box center [144, 269] width 200 height 26
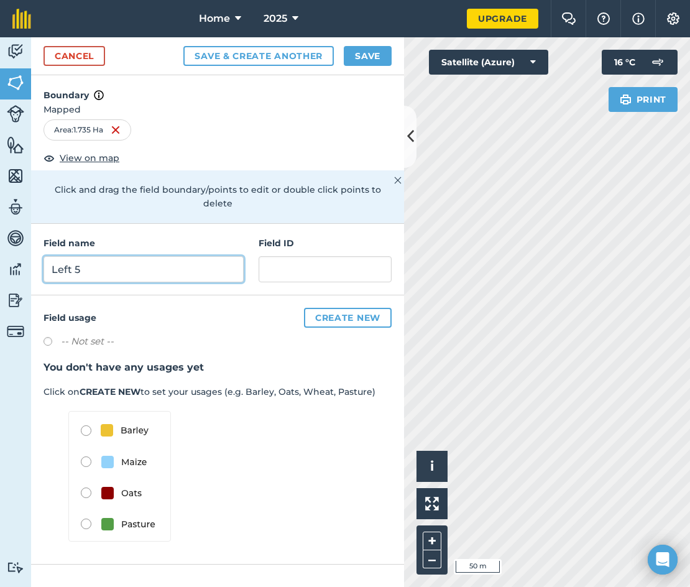
type input "Left 5"
click at [284, 54] on button "Save & Create Another" at bounding box center [259, 56] width 151 height 20
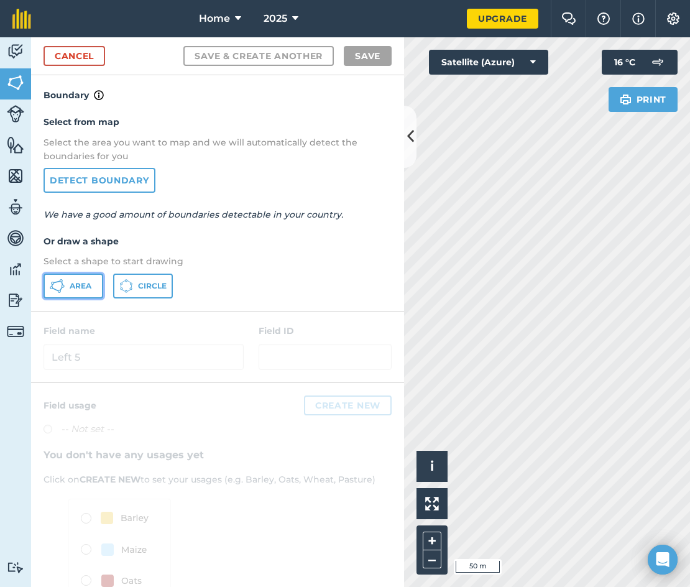
click at [78, 284] on span "Area" at bounding box center [81, 286] width 22 height 10
click at [409, 139] on icon at bounding box center [410, 137] width 7 height 22
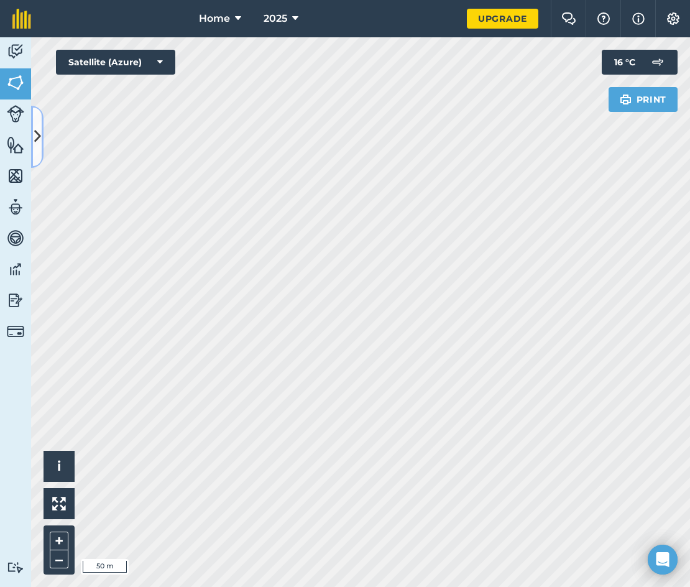
click at [40, 132] on icon at bounding box center [37, 137] width 7 height 22
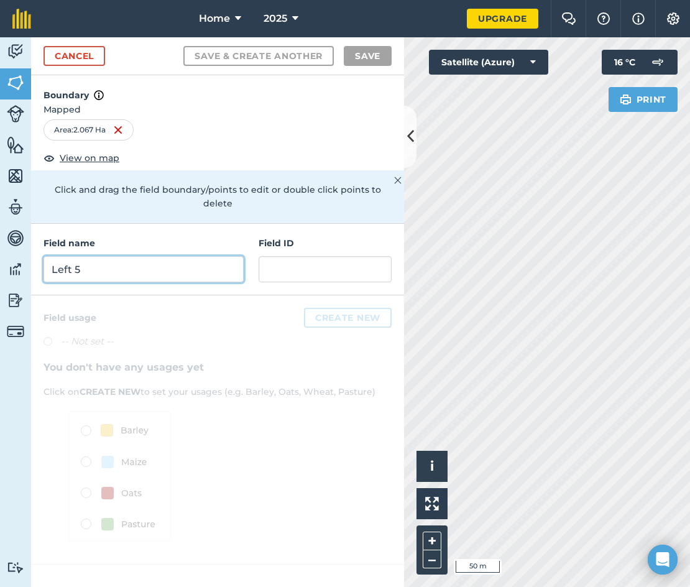
click at [107, 263] on input "Left 5" at bounding box center [144, 269] width 200 height 26
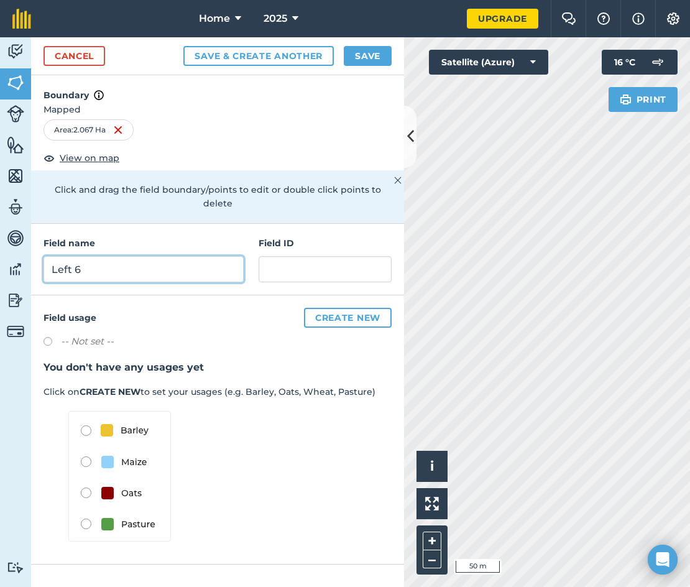
type input "Left 6"
click at [232, 60] on button "Save & Create Another" at bounding box center [259, 56] width 151 height 20
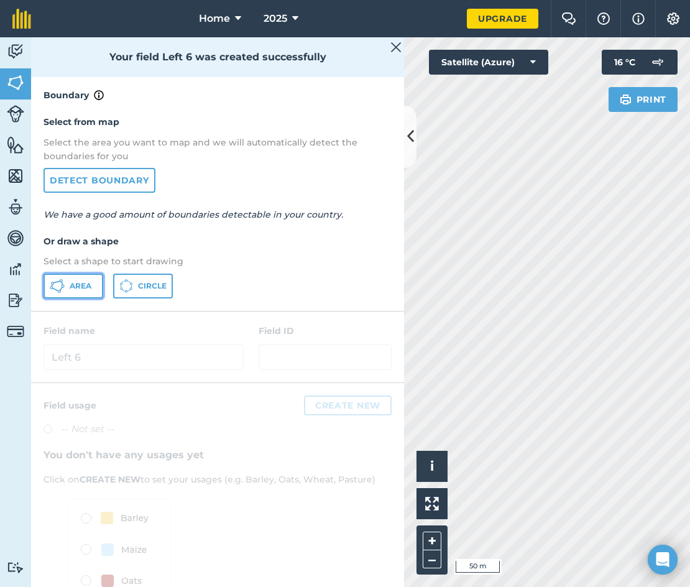
click at [66, 291] on button "Area" at bounding box center [74, 286] width 60 height 25
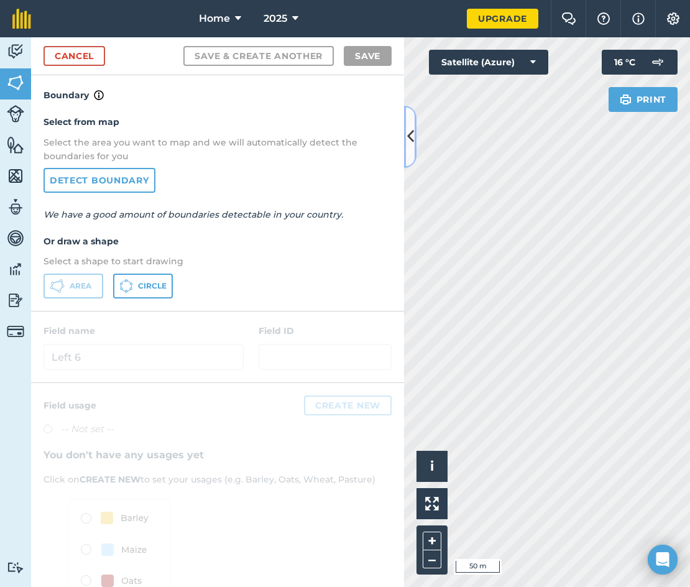
click at [407, 134] on icon at bounding box center [410, 137] width 7 height 22
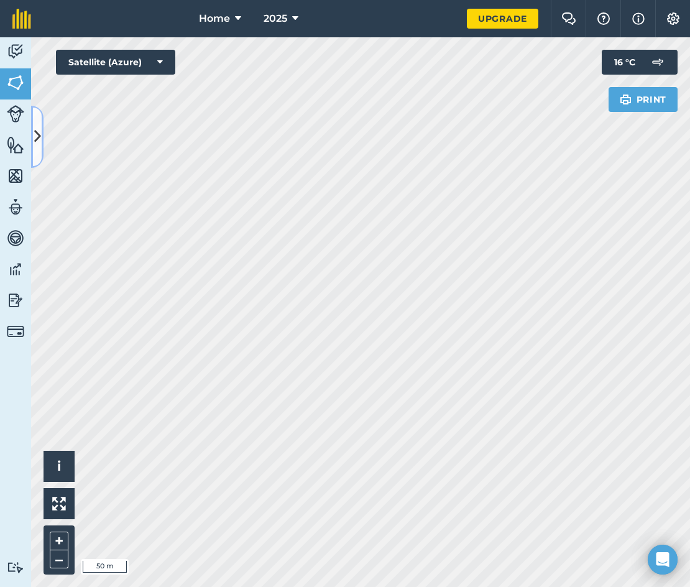
click at [42, 138] on button at bounding box center [37, 137] width 12 height 62
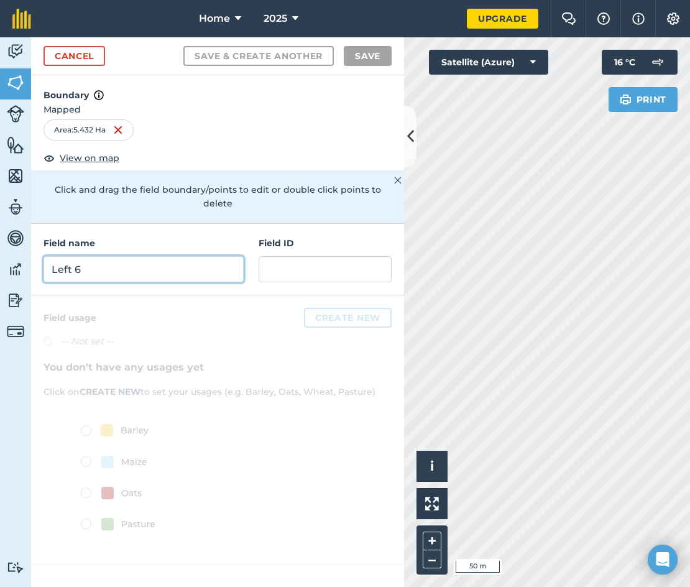
click at [80, 256] on input "Left 6" at bounding box center [144, 269] width 200 height 26
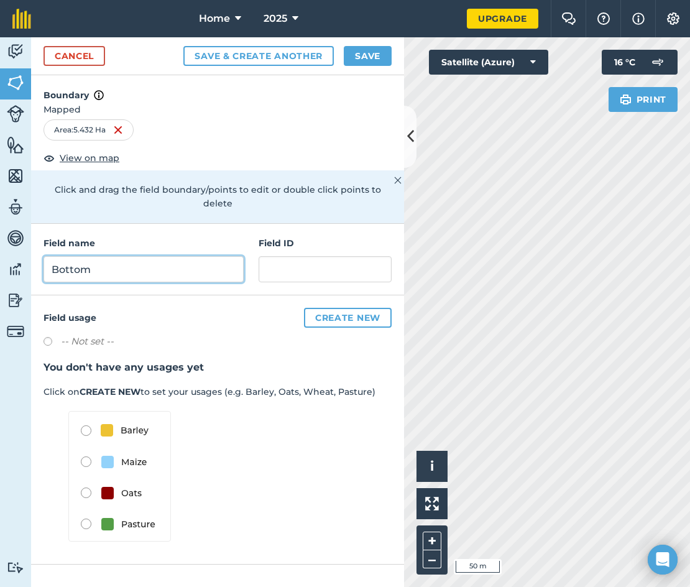
type input "Bottom"
click at [259, 56] on button "Save & Create Another" at bounding box center [259, 56] width 151 height 20
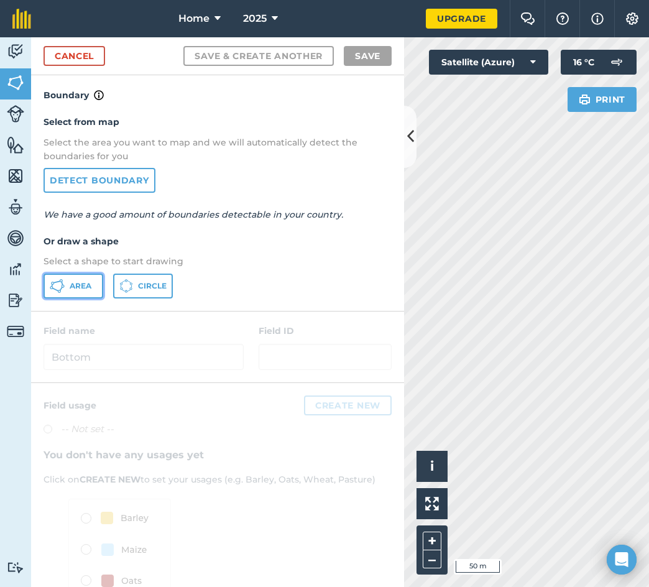
click at [69, 289] on button "Area" at bounding box center [74, 286] width 60 height 25
click at [415, 150] on button at bounding box center [410, 137] width 12 height 62
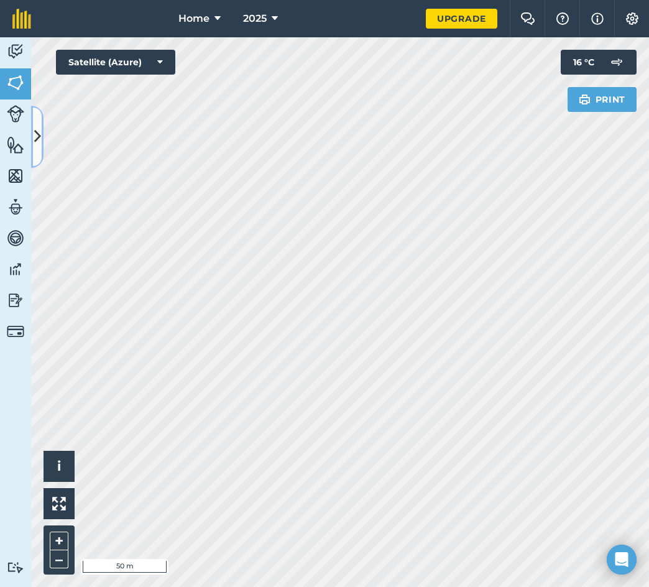
click at [41, 128] on button at bounding box center [37, 137] width 12 height 62
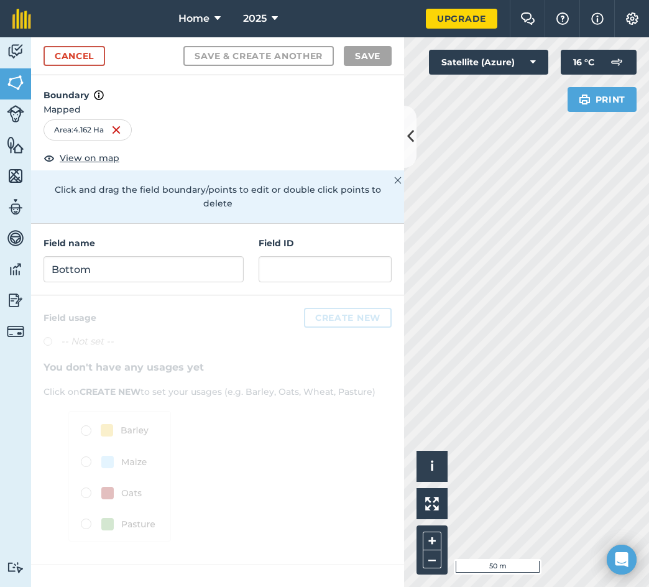
click at [118, 269] on div "Field name Bottom Field ID" at bounding box center [217, 260] width 373 height 72
click at [121, 259] on input "Bottom" at bounding box center [144, 269] width 200 height 26
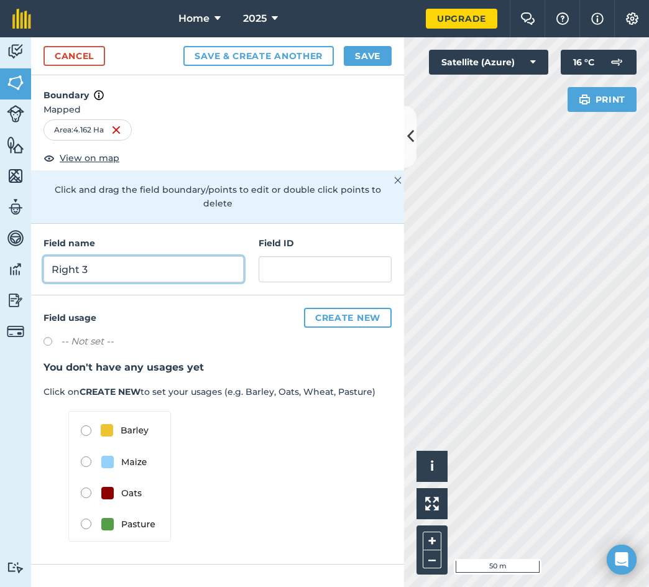
type input "Right 3"
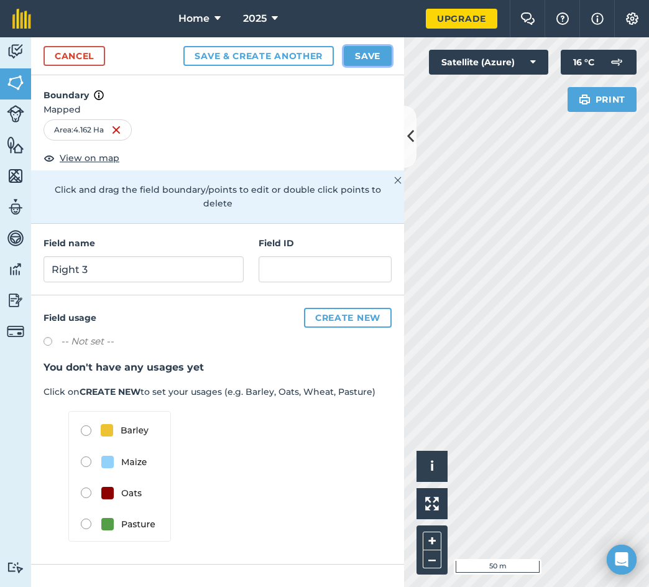
click at [386, 55] on button "Save" at bounding box center [368, 56] width 48 height 20
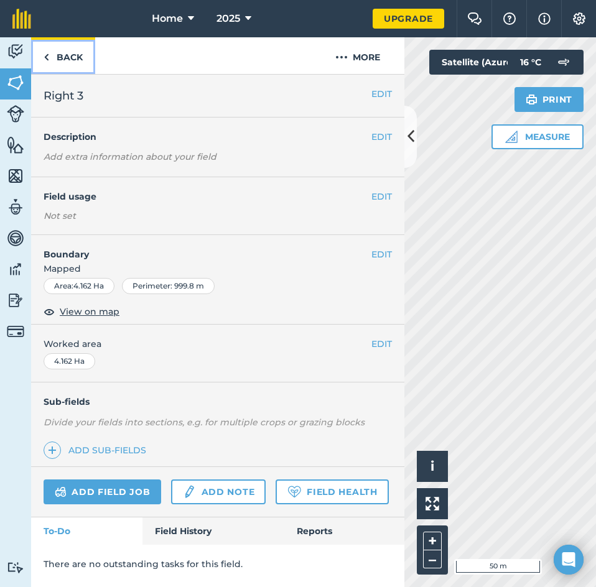
click at [67, 68] on link "Back" at bounding box center [63, 55] width 64 height 37
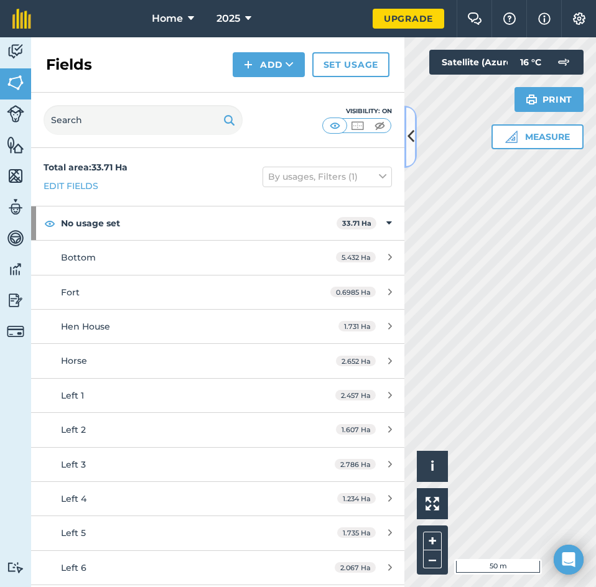
click at [414, 141] on icon at bounding box center [410, 137] width 7 height 22
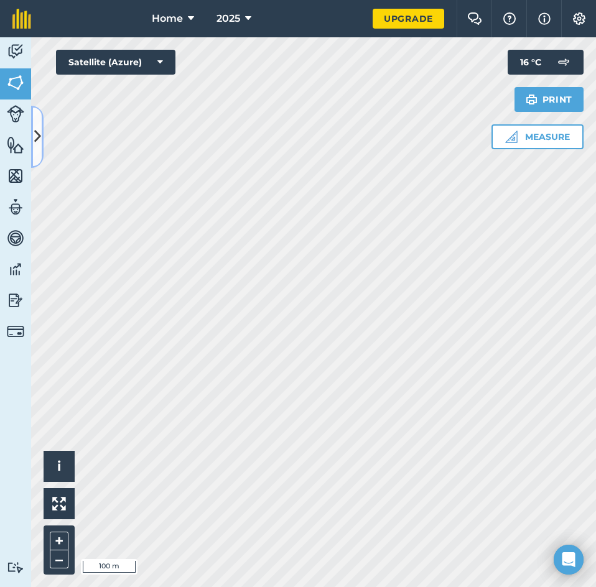
click at [40, 141] on icon at bounding box center [37, 137] width 7 height 22
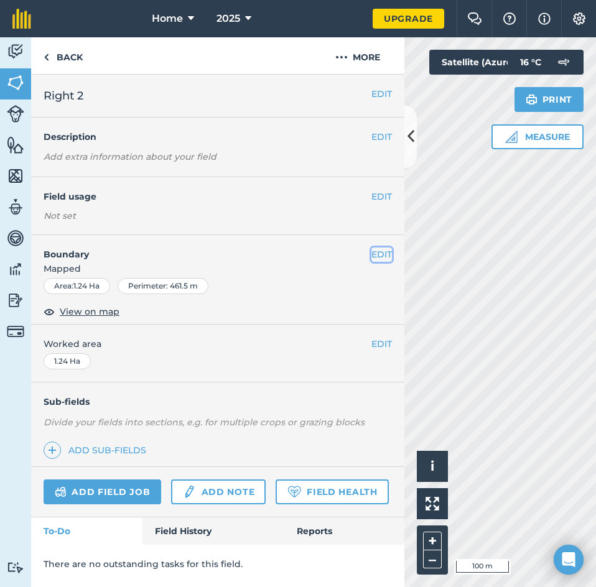
click at [378, 256] on button "EDIT" at bounding box center [381, 255] width 21 height 14
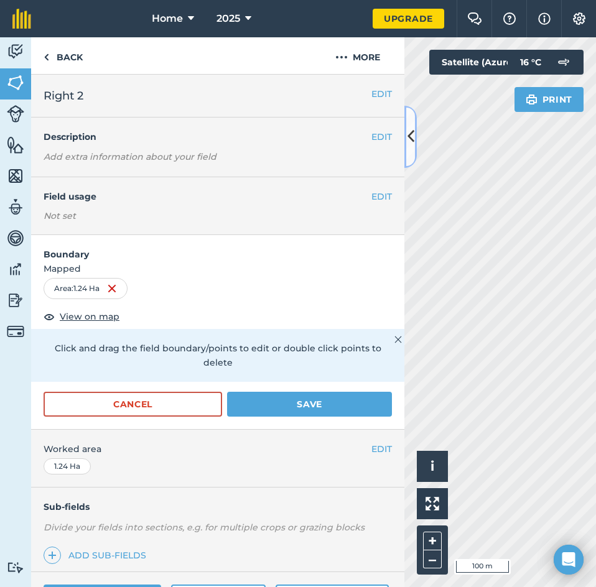
click at [409, 151] on button at bounding box center [410, 137] width 12 height 62
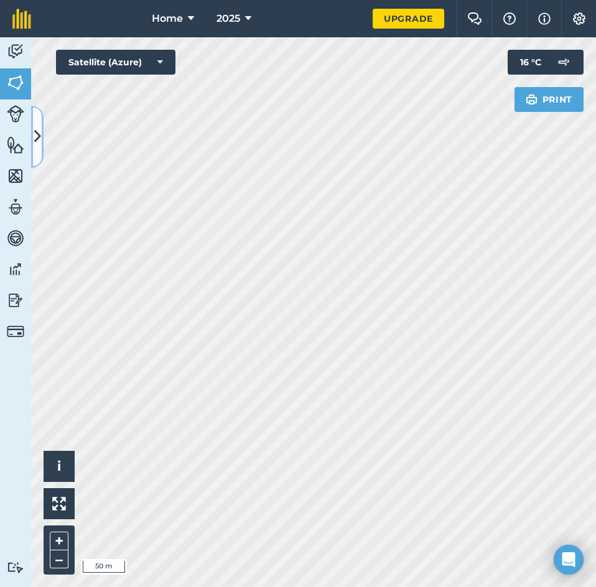
click at [36, 137] on icon at bounding box center [37, 137] width 7 height 22
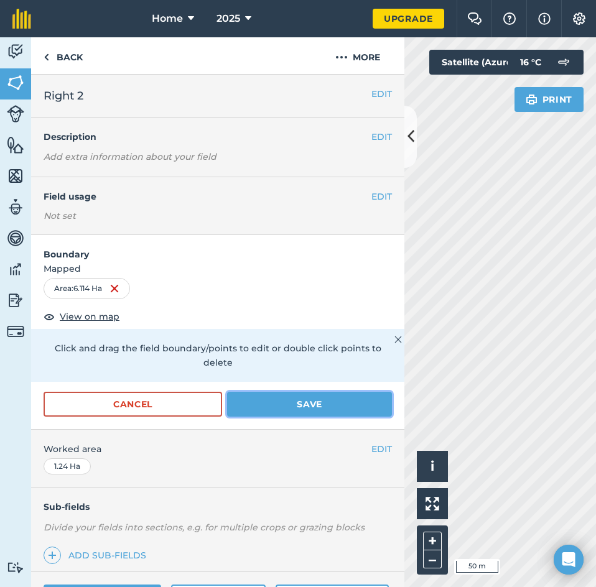
click at [303, 402] on button "Save" at bounding box center [309, 404] width 165 height 25
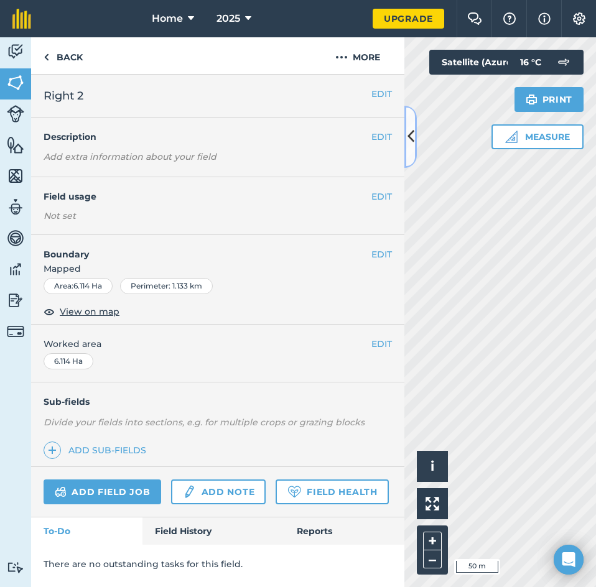
click at [412, 136] on icon at bounding box center [410, 137] width 7 height 22
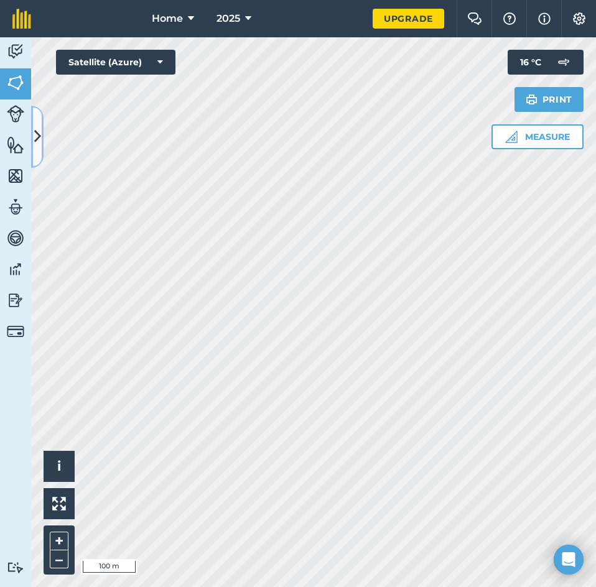
click at [41, 130] on button at bounding box center [37, 137] width 12 height 62
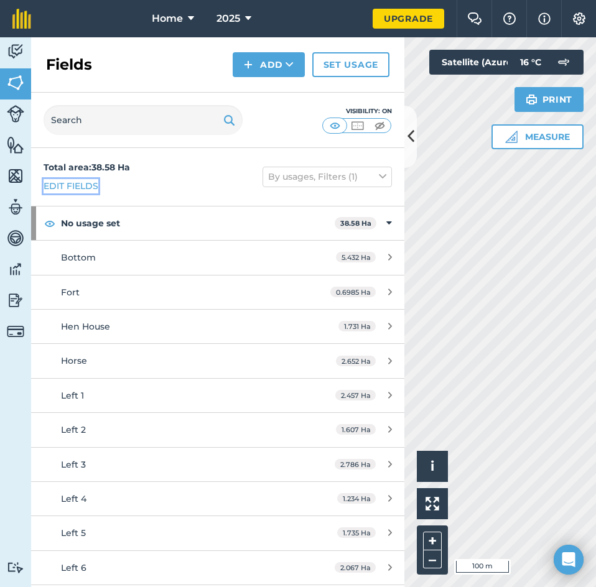
click at [51, 183] on link "Edit fields" at bounding box center [71, 186] width 55 height 14
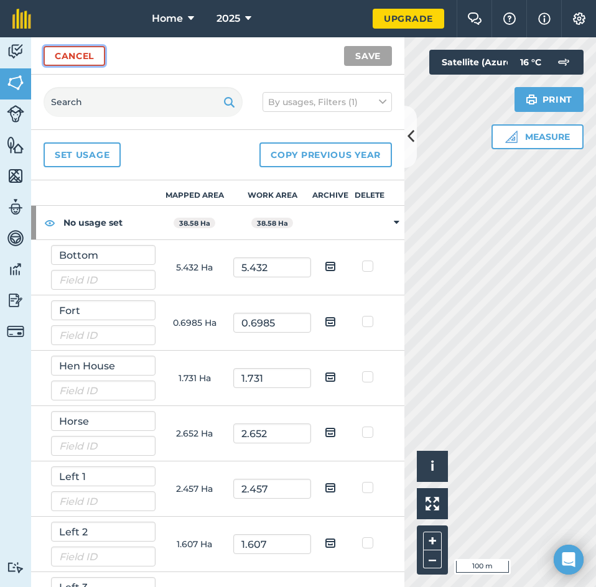
click at [75, 53] on link "Cancel" at bounding box center [75, 56] width 62 height 20
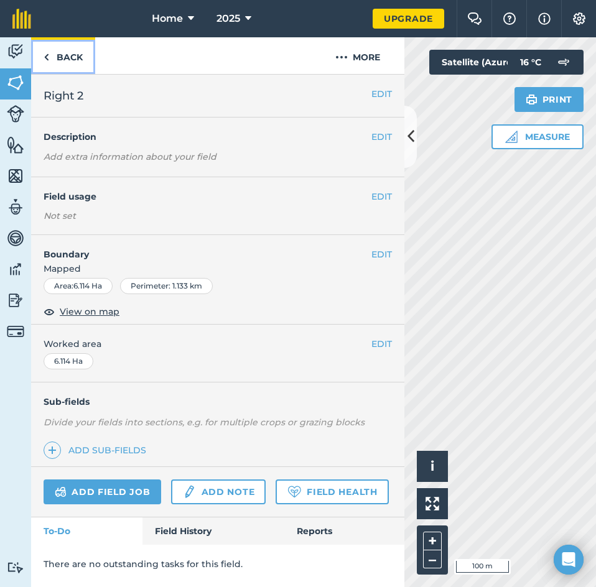
click at [77, 52] on link "Back" at bounding box center [63, 55] width 64 height 37
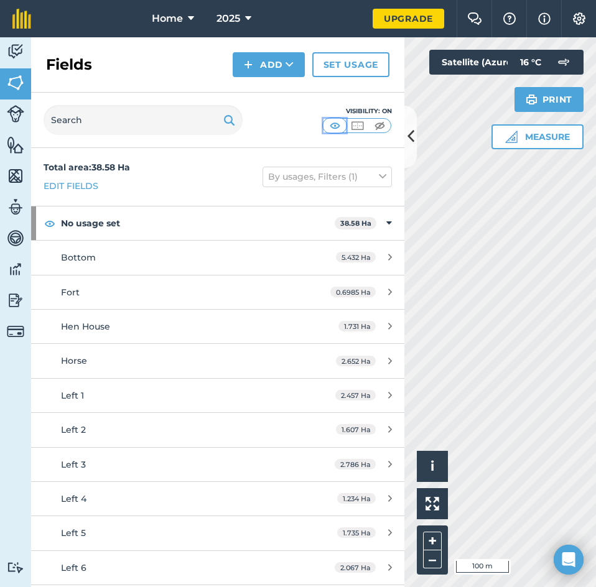
click at [338, 123] on img at bounding box center [335, 125] width 16 height 12
click at [379, 174] on icon at bounding box center [382, 177] width 7 height 14
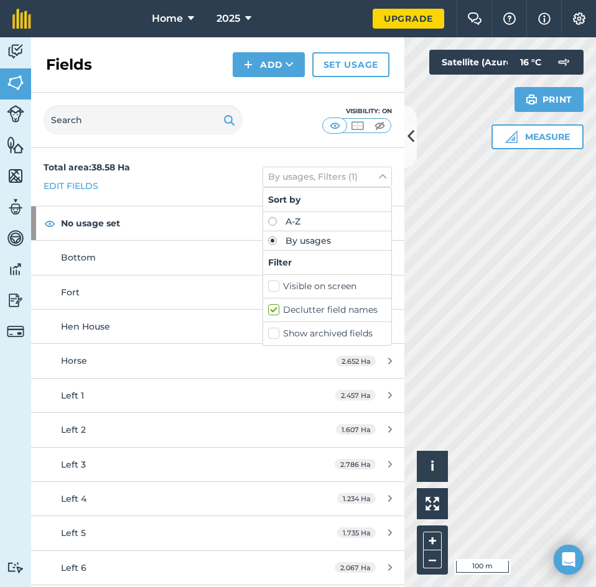
click at [268, 312] on label "Declutter field names" at bounding box center [327, 310] width 118 height 13
click at [268, 312] on input "Declutter field names" at bounding box center [272, 308] width 8 height 8
checkbox input "false"
click at [407, 129] on icon at bounding box center [410, 137] width 7 height 22
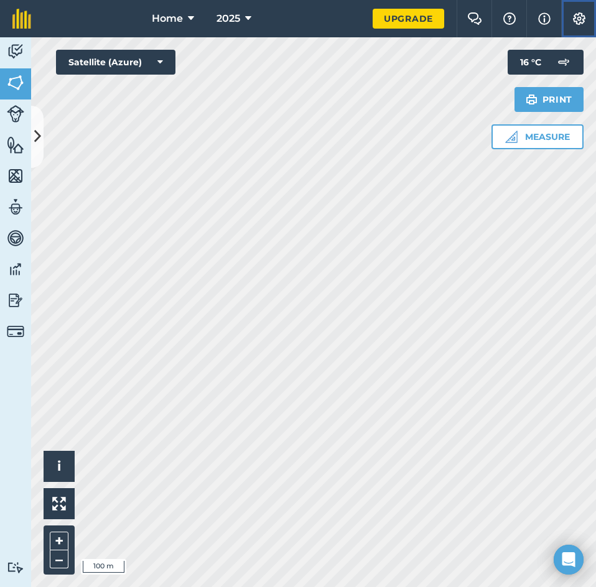
click at [577, 14] on img at bounding box center [579, 18] width 15 height 12
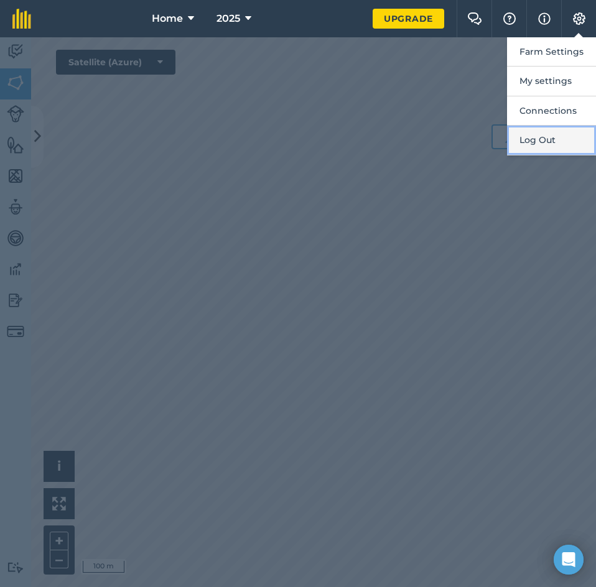
click at [548, 137] on button "Log Out" at bounding box center [551, 140] width 89 height 29
